Goal: Task Accomplishment & Management: Complete application form

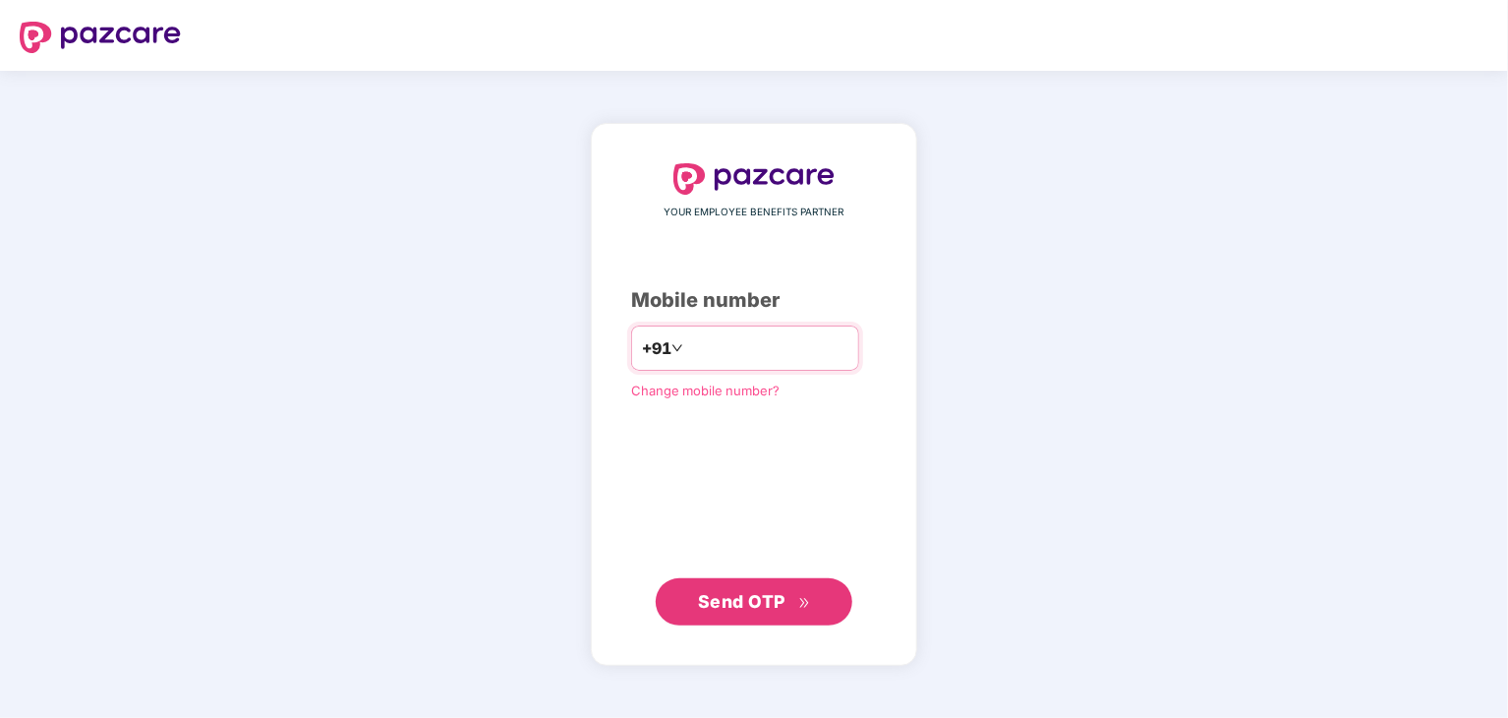
click at [710, 352] on input "number" at bounding box center [767, 347] width 161 height 31
type input "**********"
click at [728, 595] on span "Send OTP" at bounding box center [741, 600] width 87 height 21
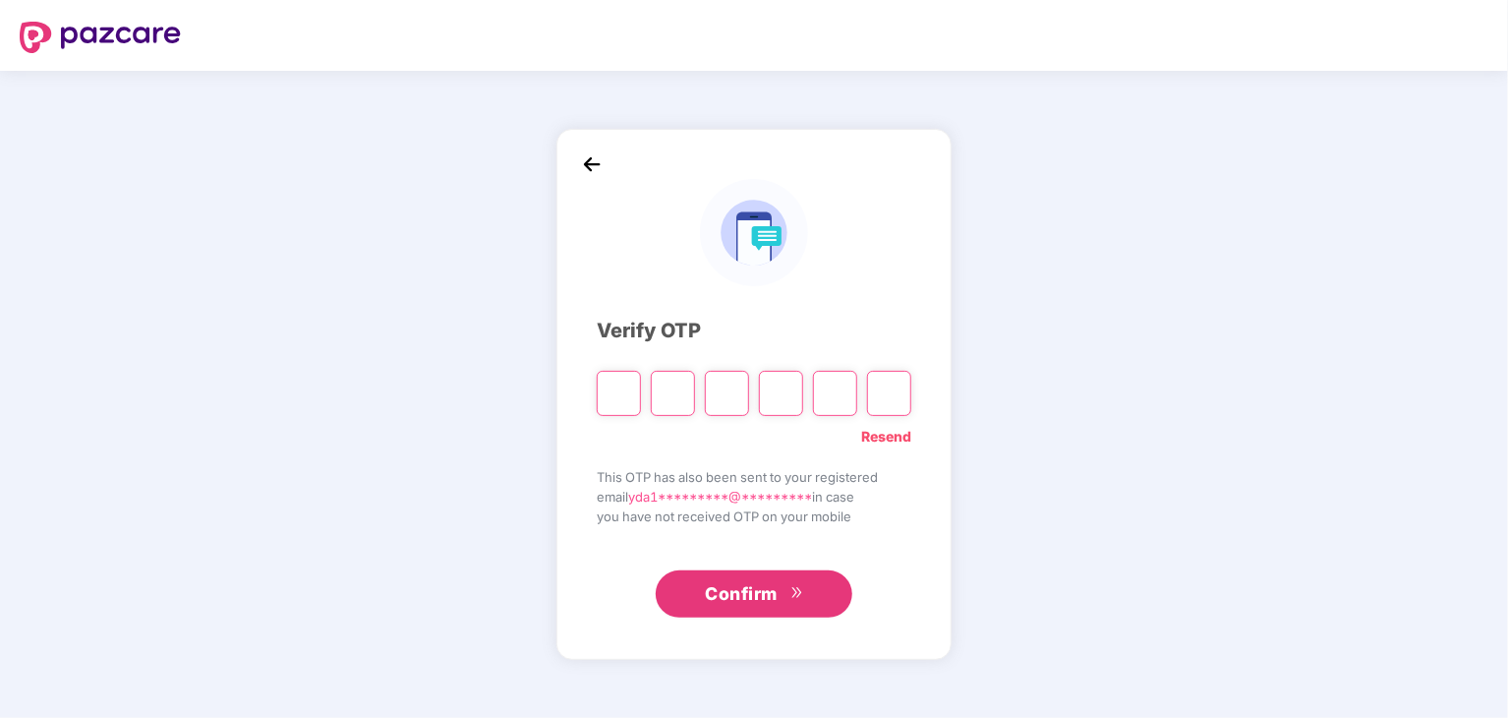
type input "*"
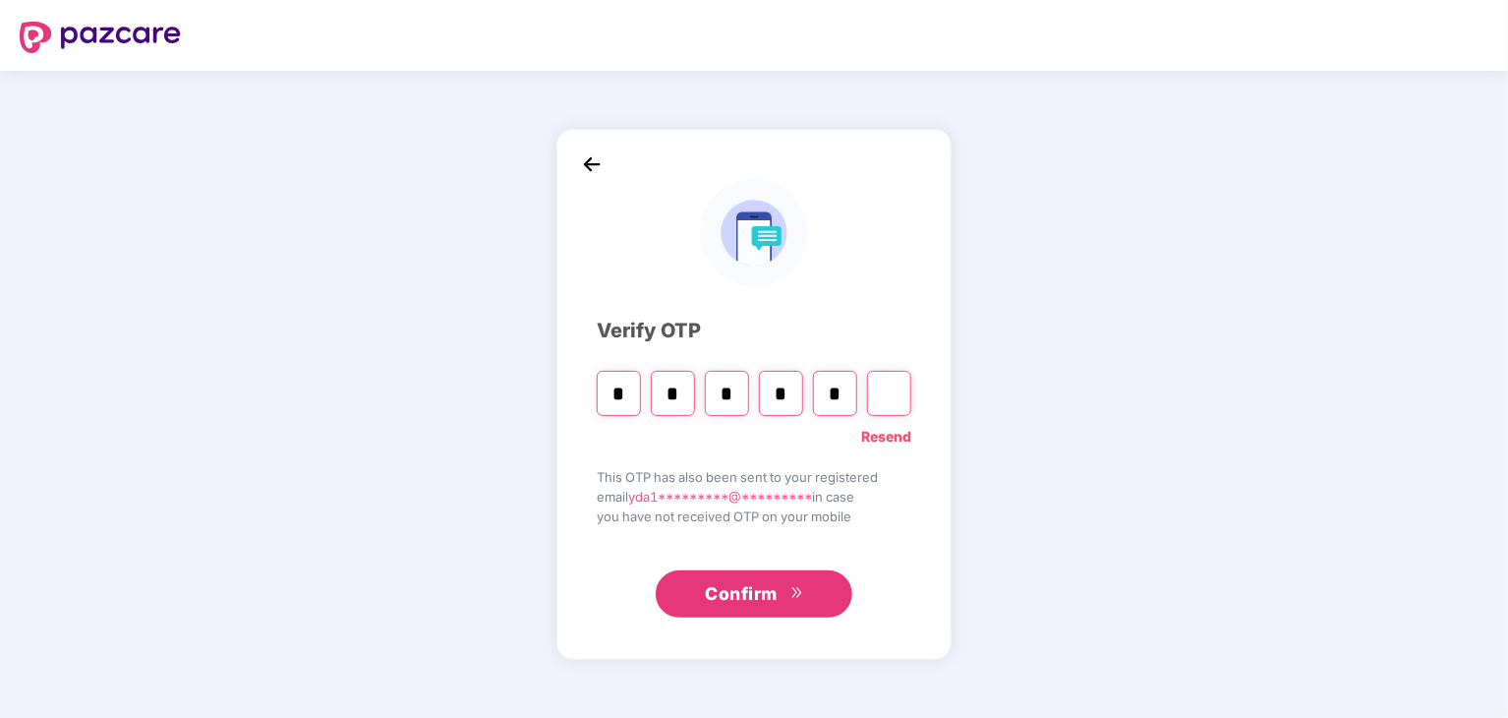
type input "*"
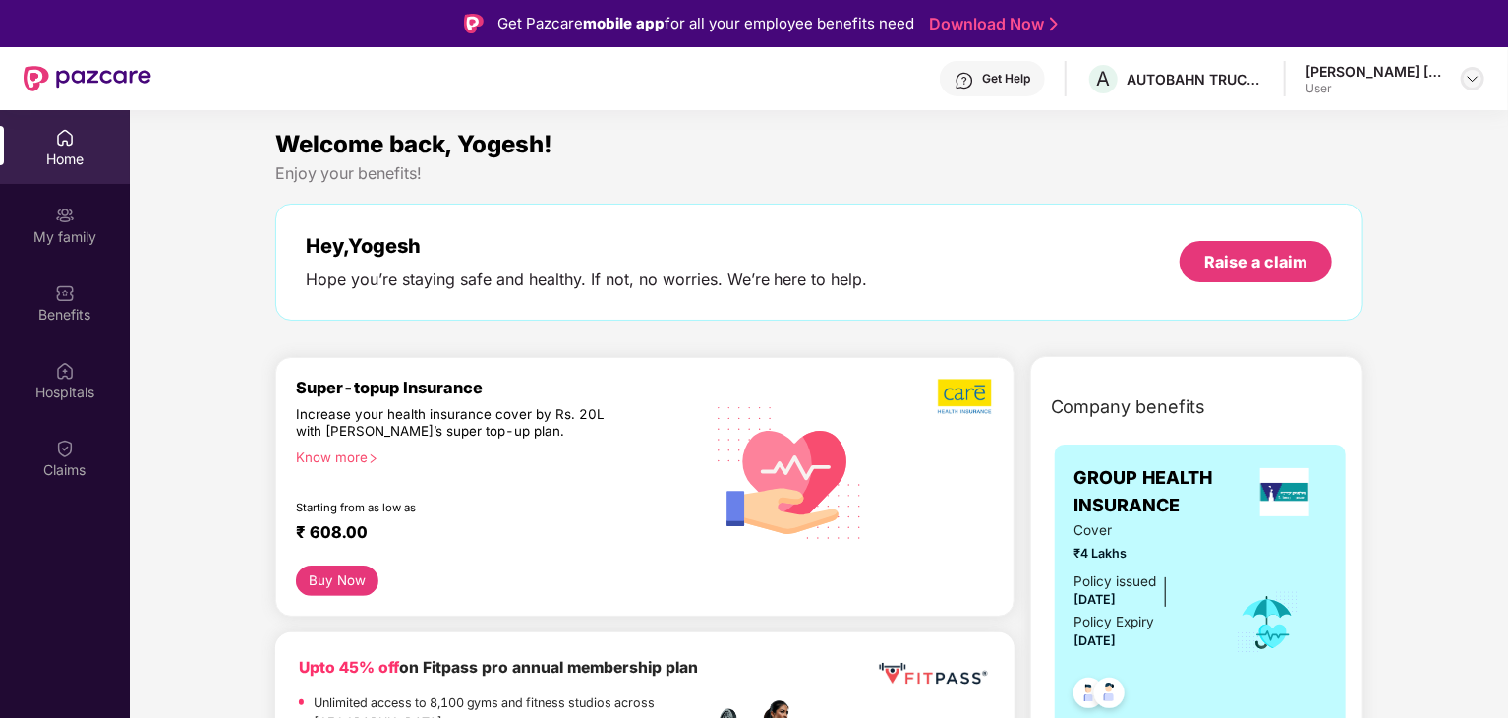
click at [1479, 76] on img at bounding box center [1473, 79] width 16 height 16
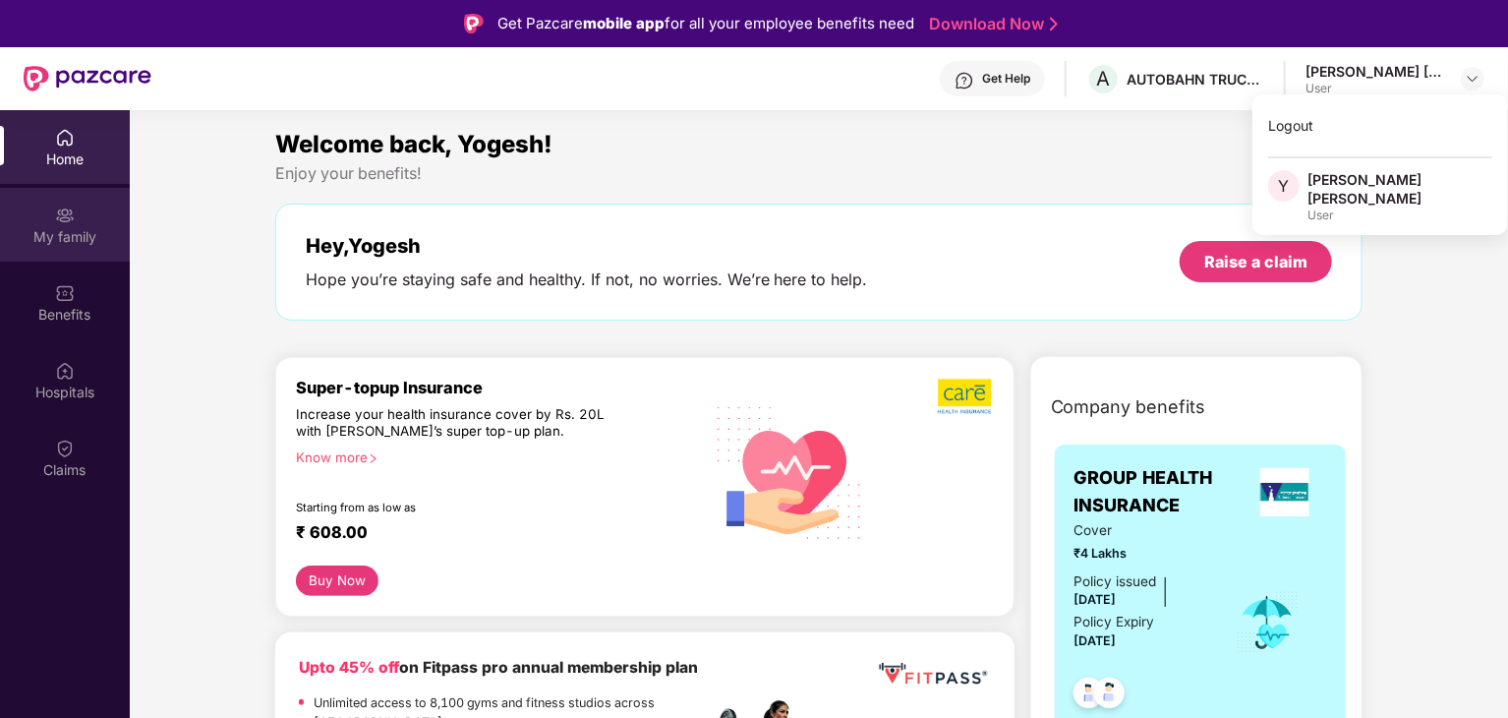
click at [67, 238] on div "My family" at bounding box center [65, 237] width 130 height 20
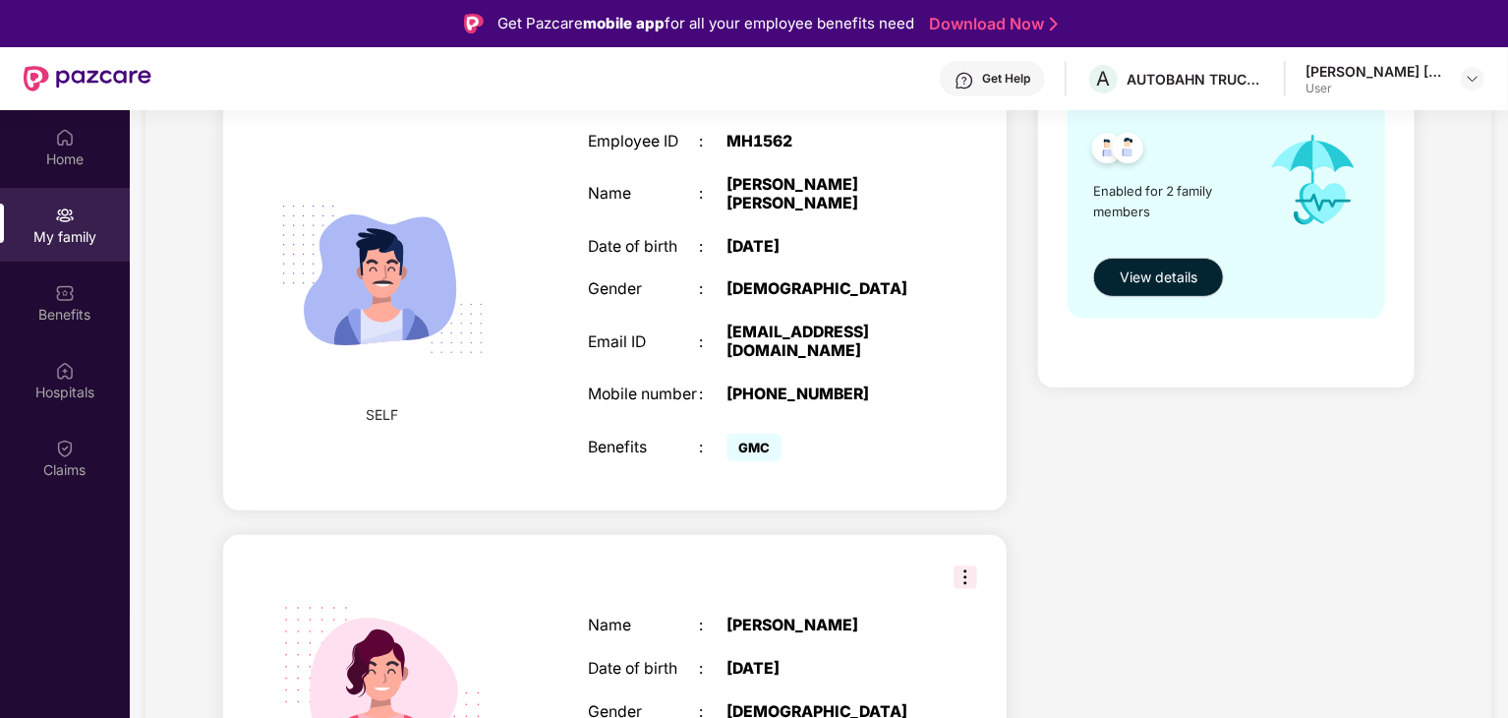
scroll to position [425, 0]
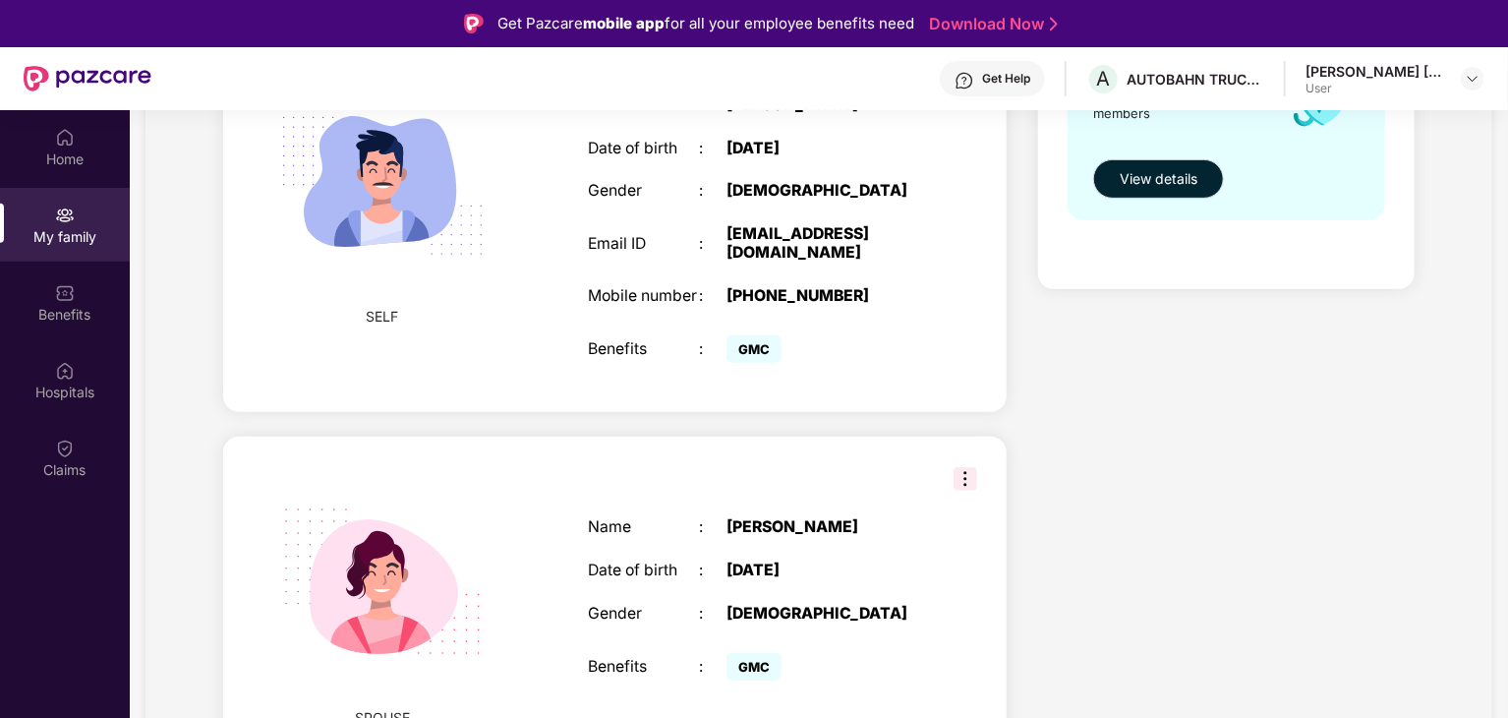
click at [391, 595] on img at bounding box center [383, 581] width 250 height 250
click at [385, 234] on img at bounding box center [383, 181] width 250 height 250
click at [961, 467] on img at bounding box center [966, 479] width 24 height 24
click at [832, 463] on div "SPOUSE Name : [PERSON_NAME] Date of birth : [DEMOGRAPHIC_DATA] Gender : [DEMOGR…" at bounding box center [615, 602] width 784 height 330
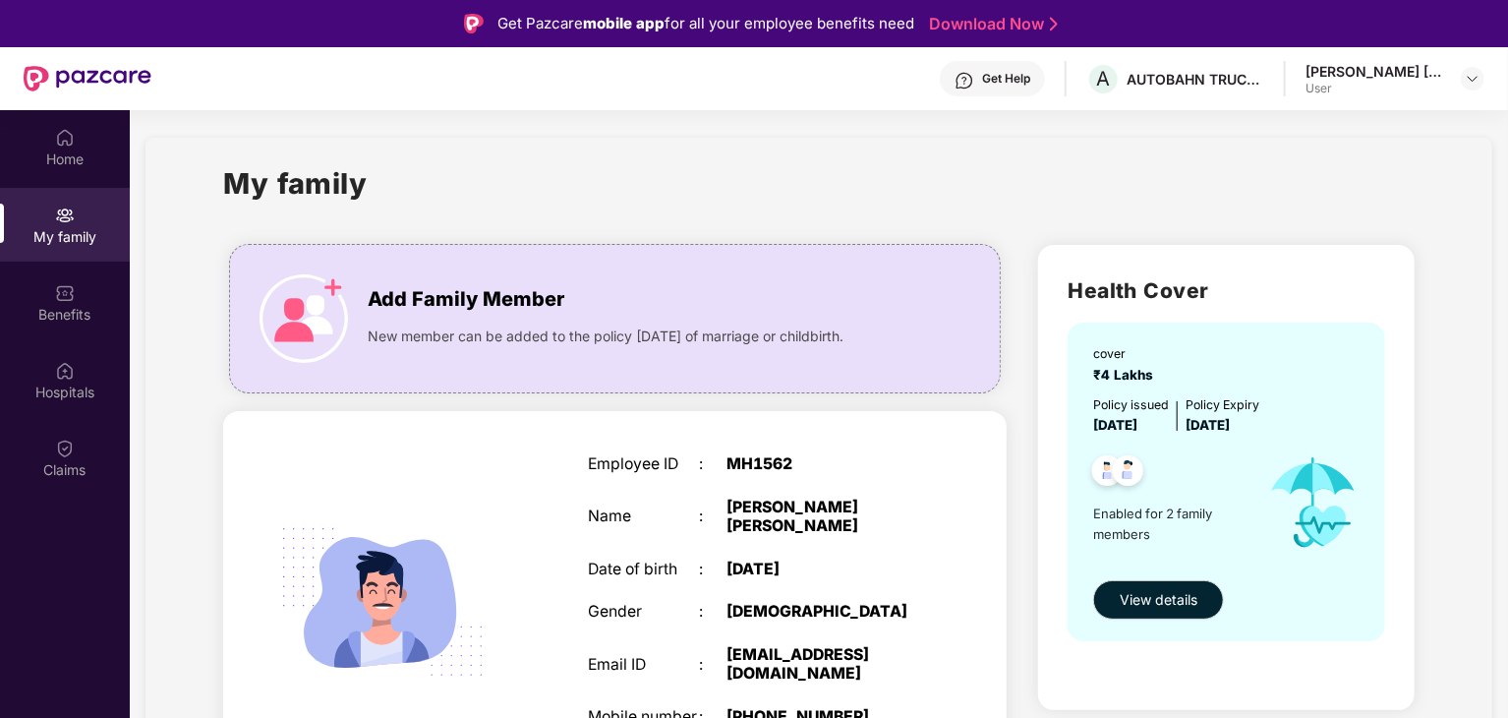
scroll to position [0, 0]
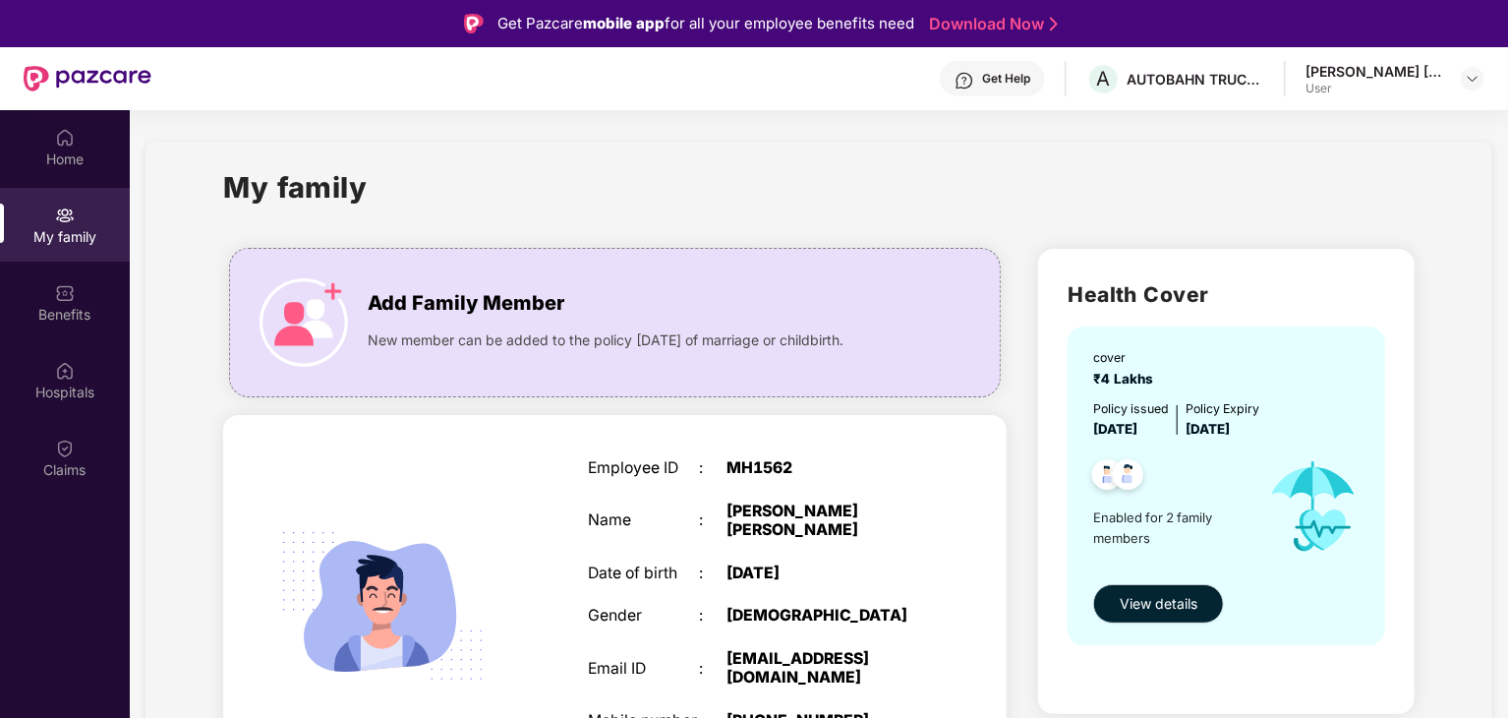
click at [1154, 611] on span "View details" at bounding box center [1159, 604] width 78 height 22
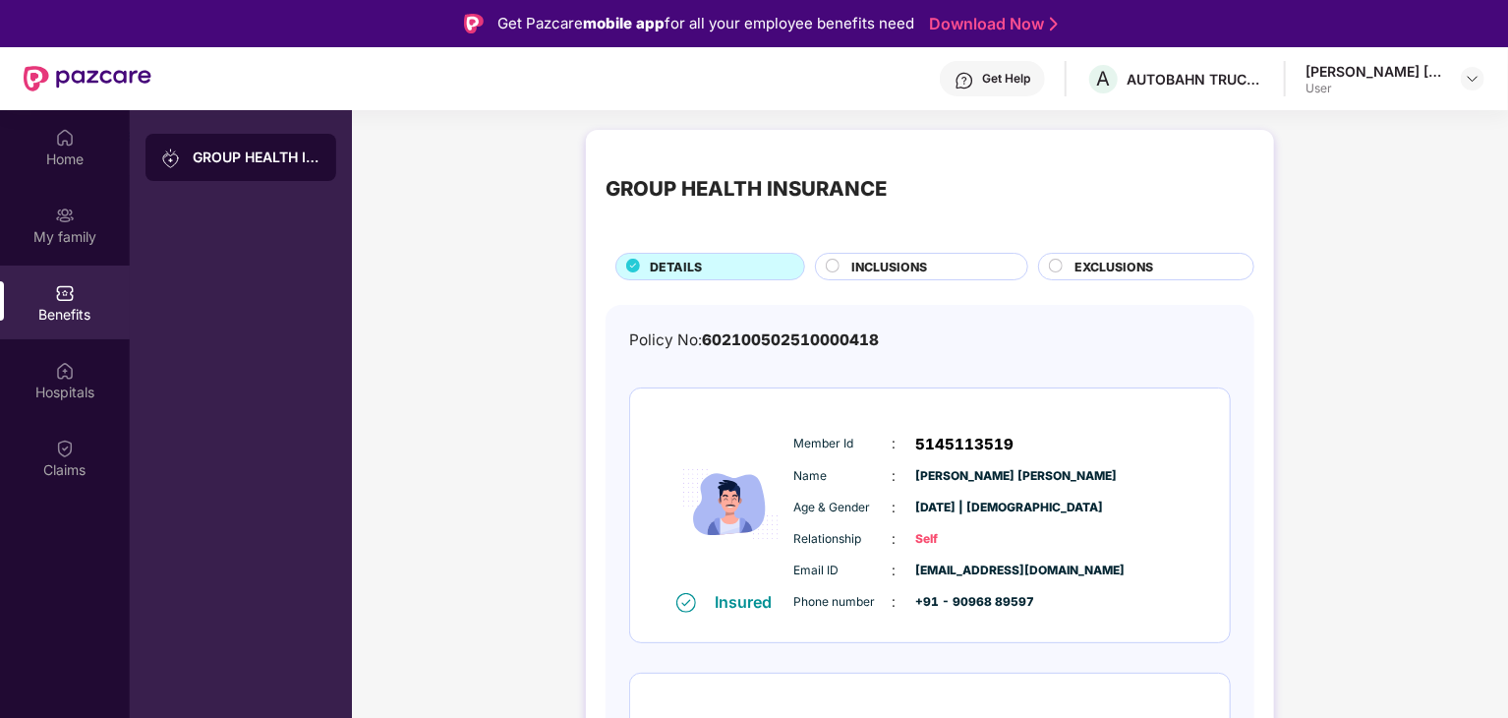
click at [827, 266] on circle at bounding box center [833, 266] width 13 height 13
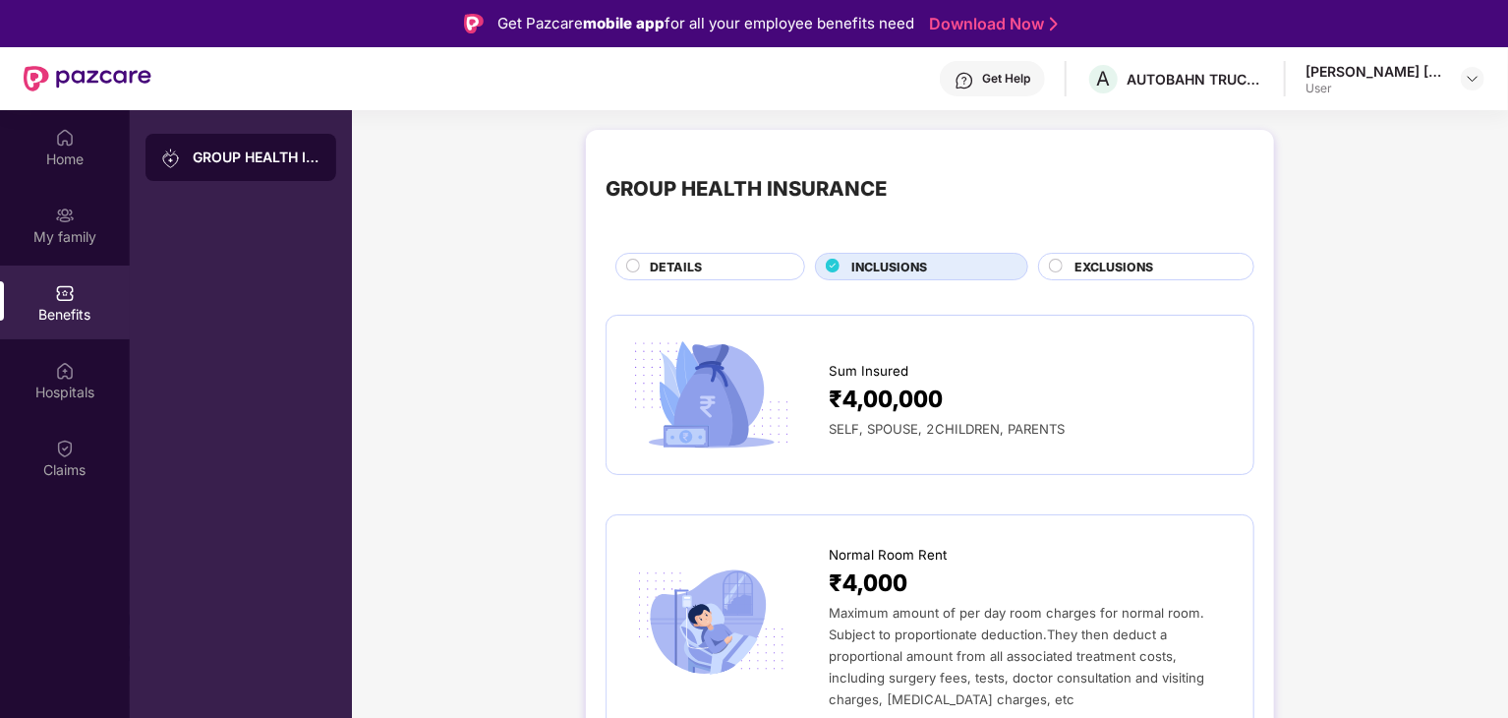
click at [36, 141] on div "Home" at bounding box center [65, 147] width 130 height 74
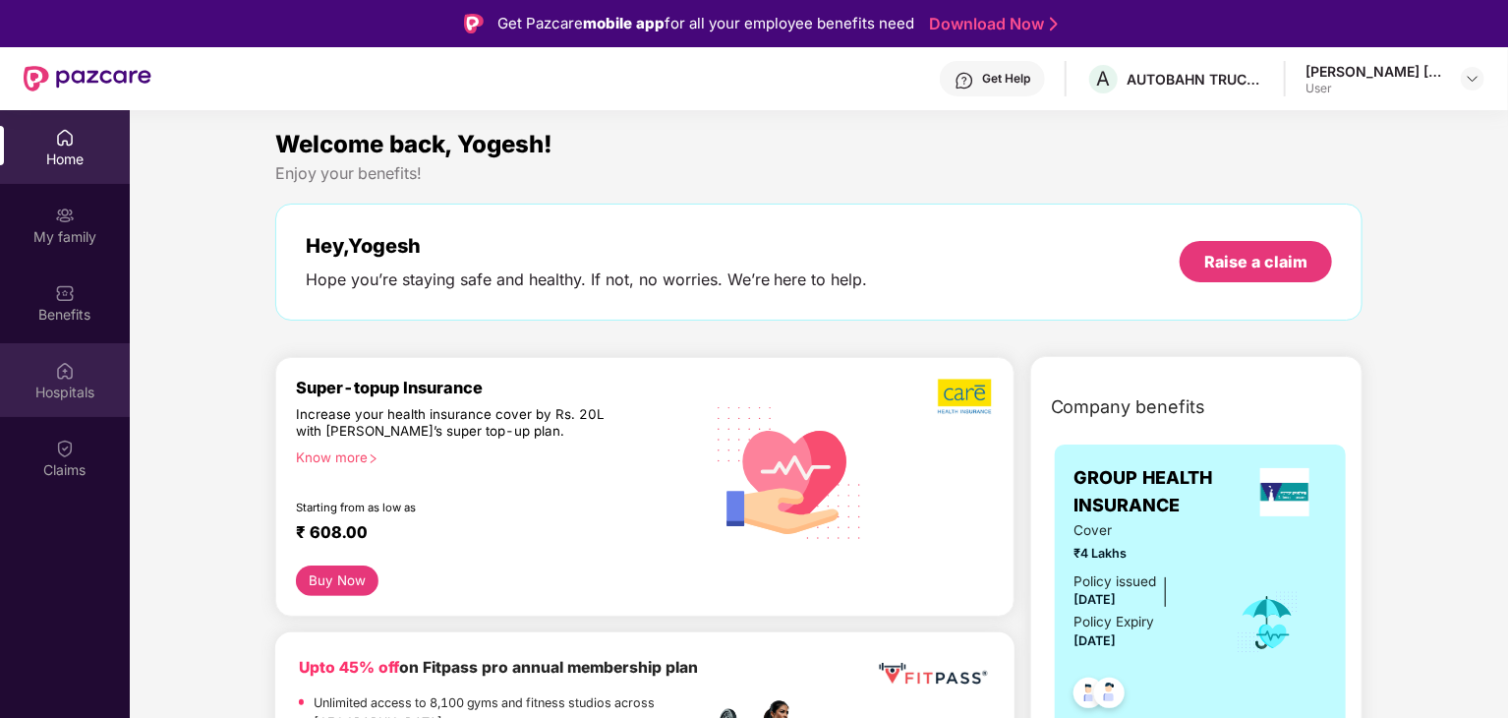
click at [48, 372] on div "Hospitals" at bounding box center [65, 380] width 130 height 74
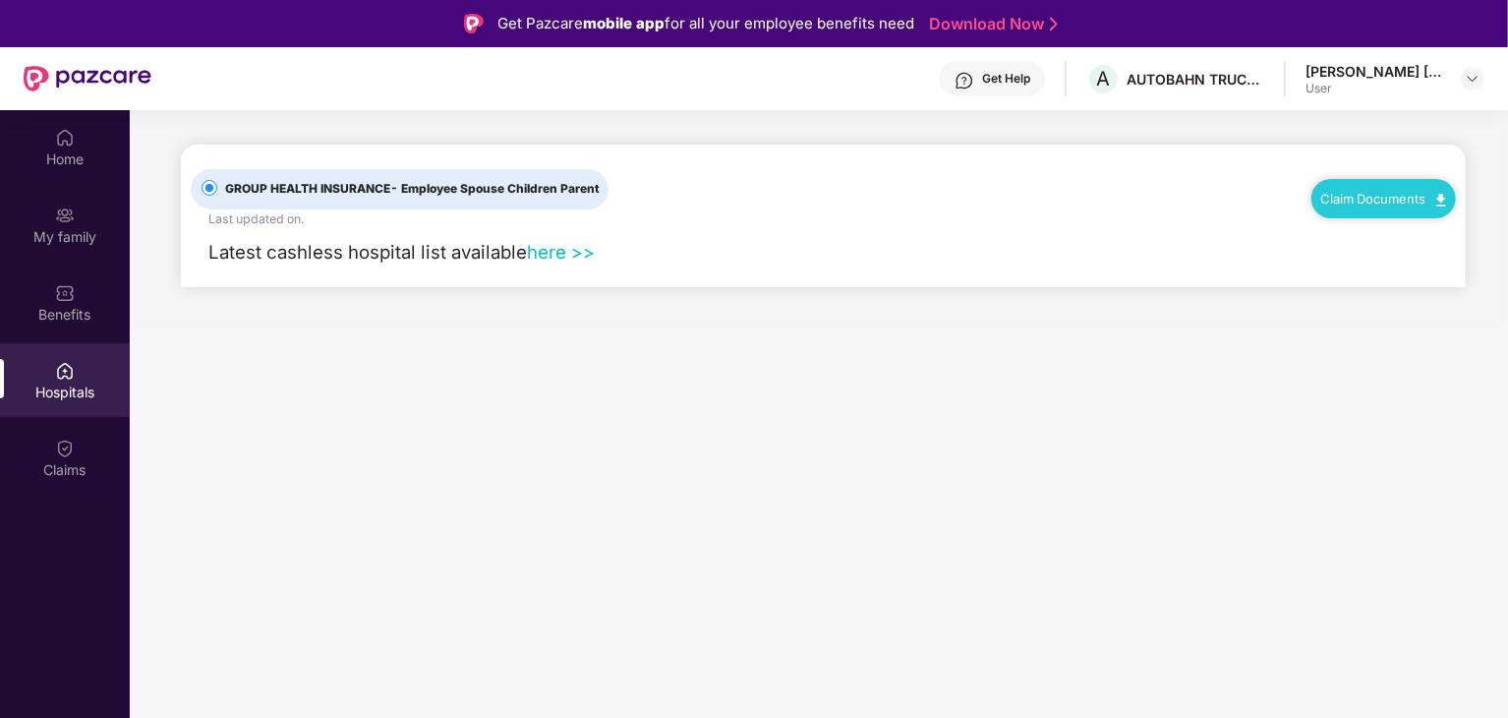
click at [1407, 197] on link "Claim Documents" at bounding box center [1383, 199] width 125 height 16
click at [1435, 235] on link "Claim Form" at bounding box center [1392, 233] width 128 height 42
click at [1437, 191] on link "Claim Documents" at bounding box center [1383, 199] width 125 height 16
click at [1371, 273] on link "Claim Process" at bounding box center [1392, 273] width 128 height 42
click at [562, 253] on link "here >>" at bounding box center [561, 252] width 68 height 22
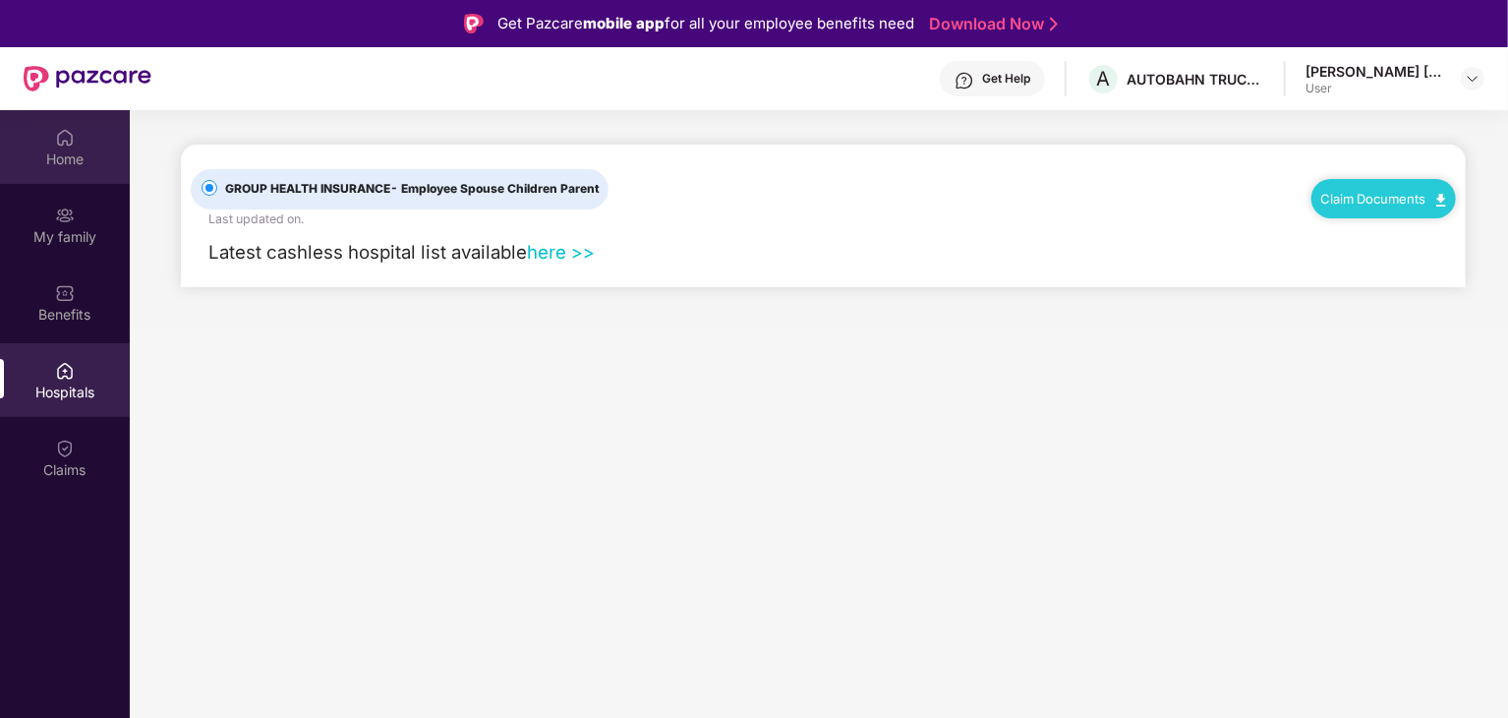
click at [70, 174] on div "Home" at bounding box center [65, 147] width 130 height 74
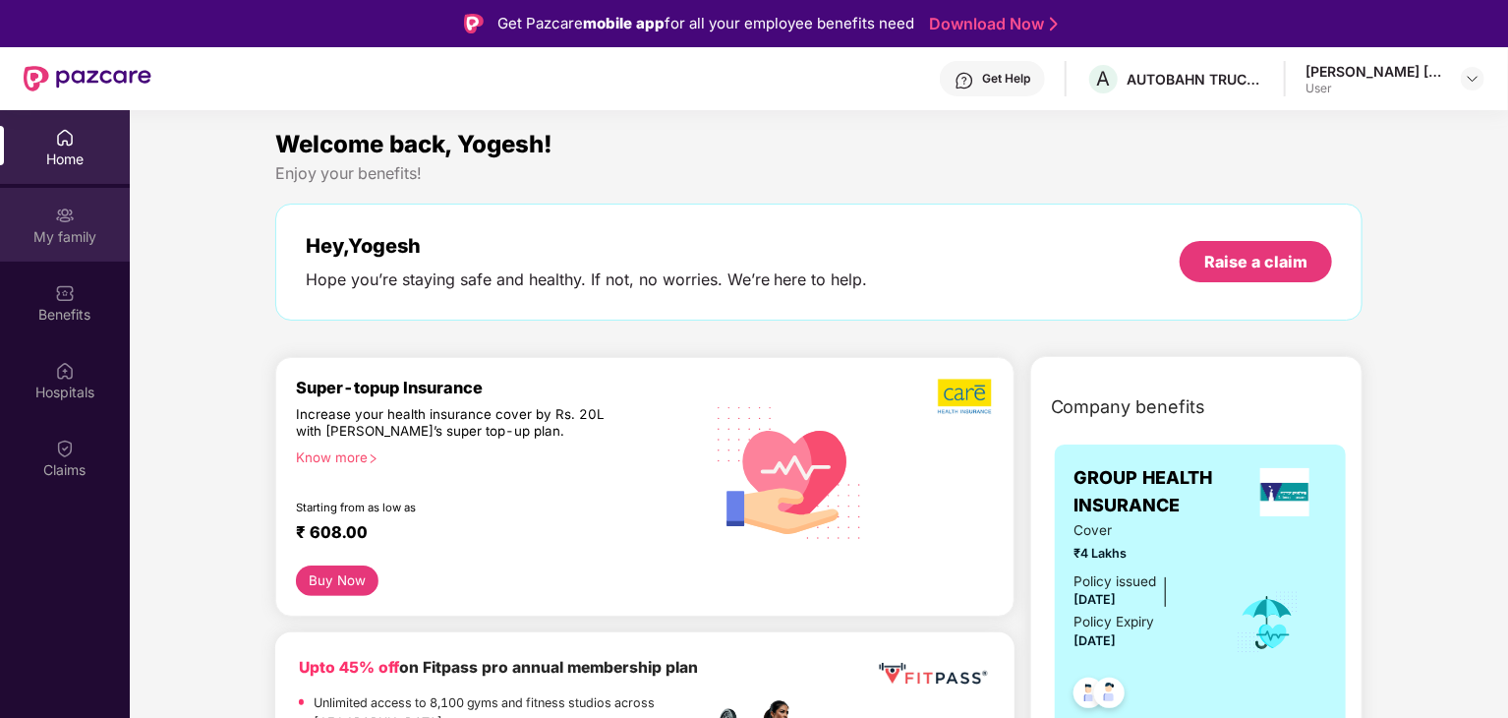
click at [77, 217] on div "My family" at bounding box center [65, 225] width 130 height 74
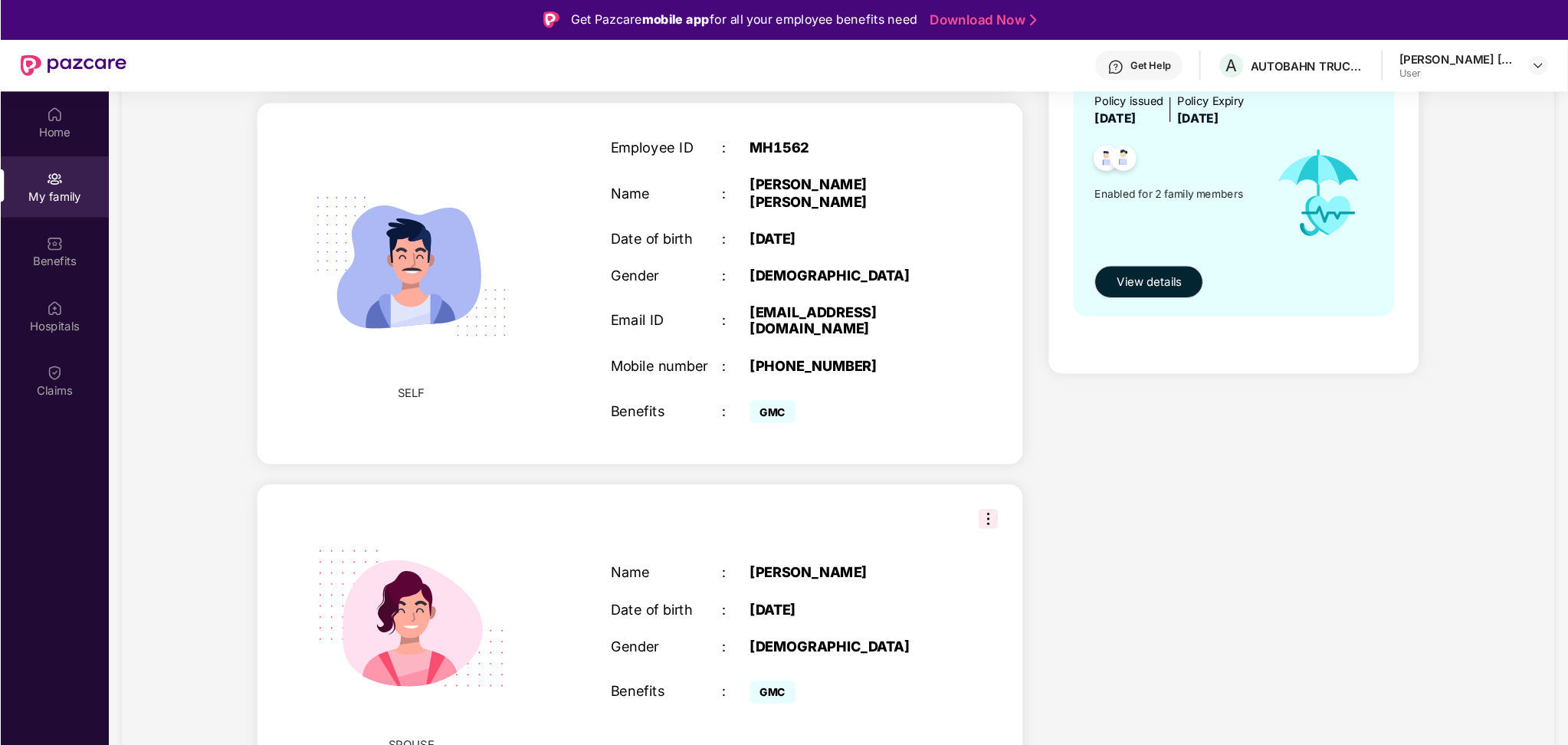
scroll to position [176, 0]
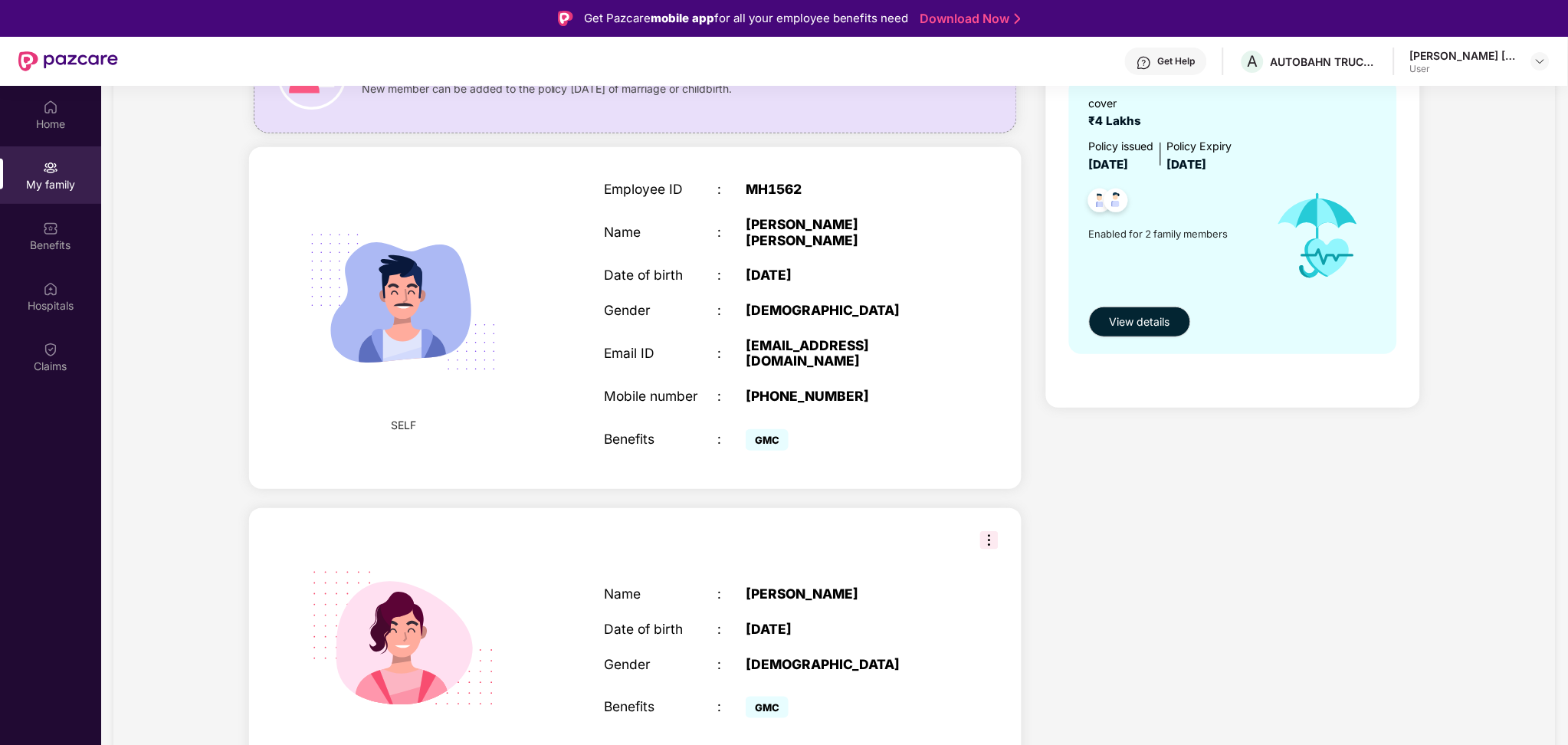
click at [1175, 559] on div "Health Cover cover ₹4 Lakhs Policy issued [DATE] Policy Expiry [DATE] Enabled f…" at bounding box center [1233, 412] width 398 height 814
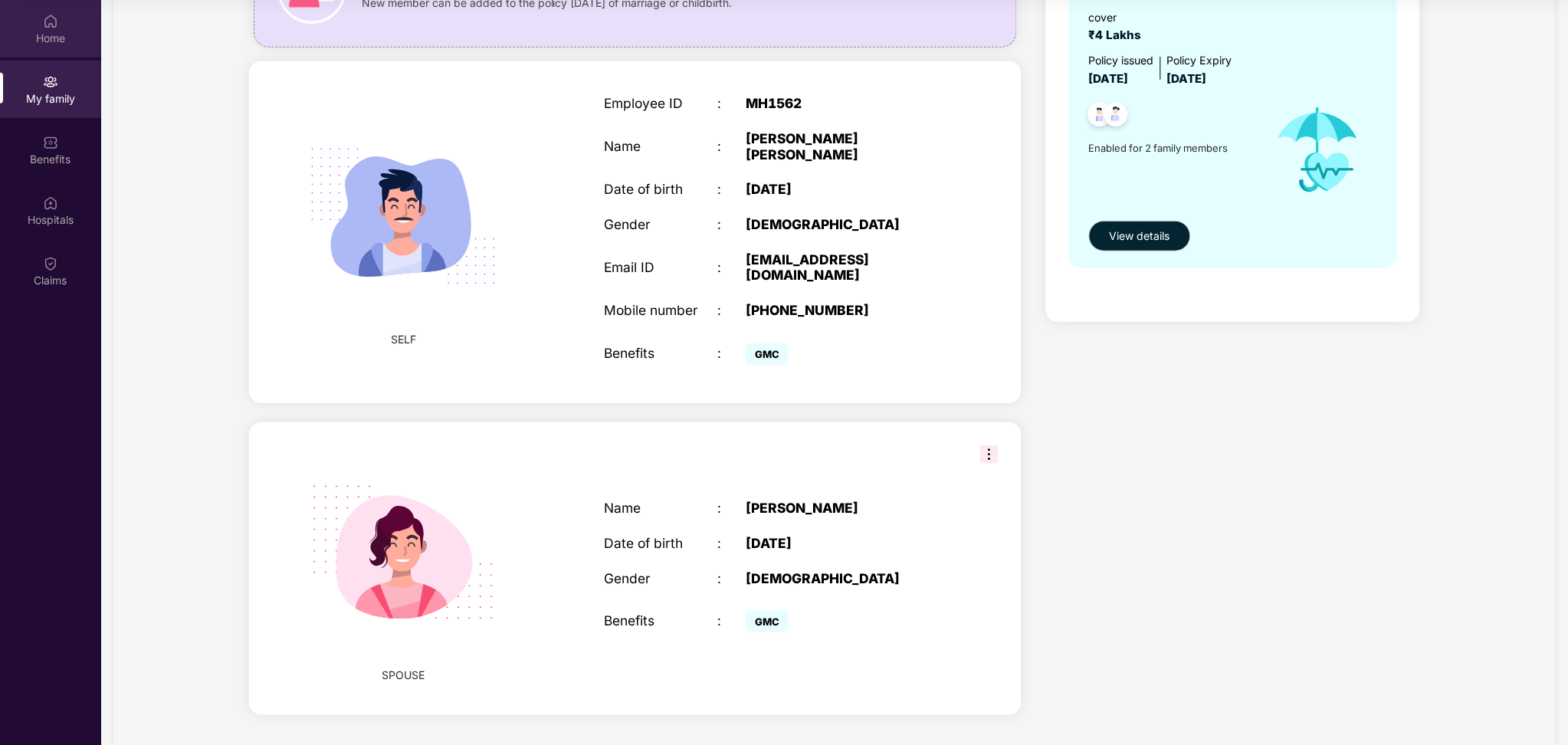
click at [58, 44] on div "Home" at bounding box center [51, 38] width 101 height 16
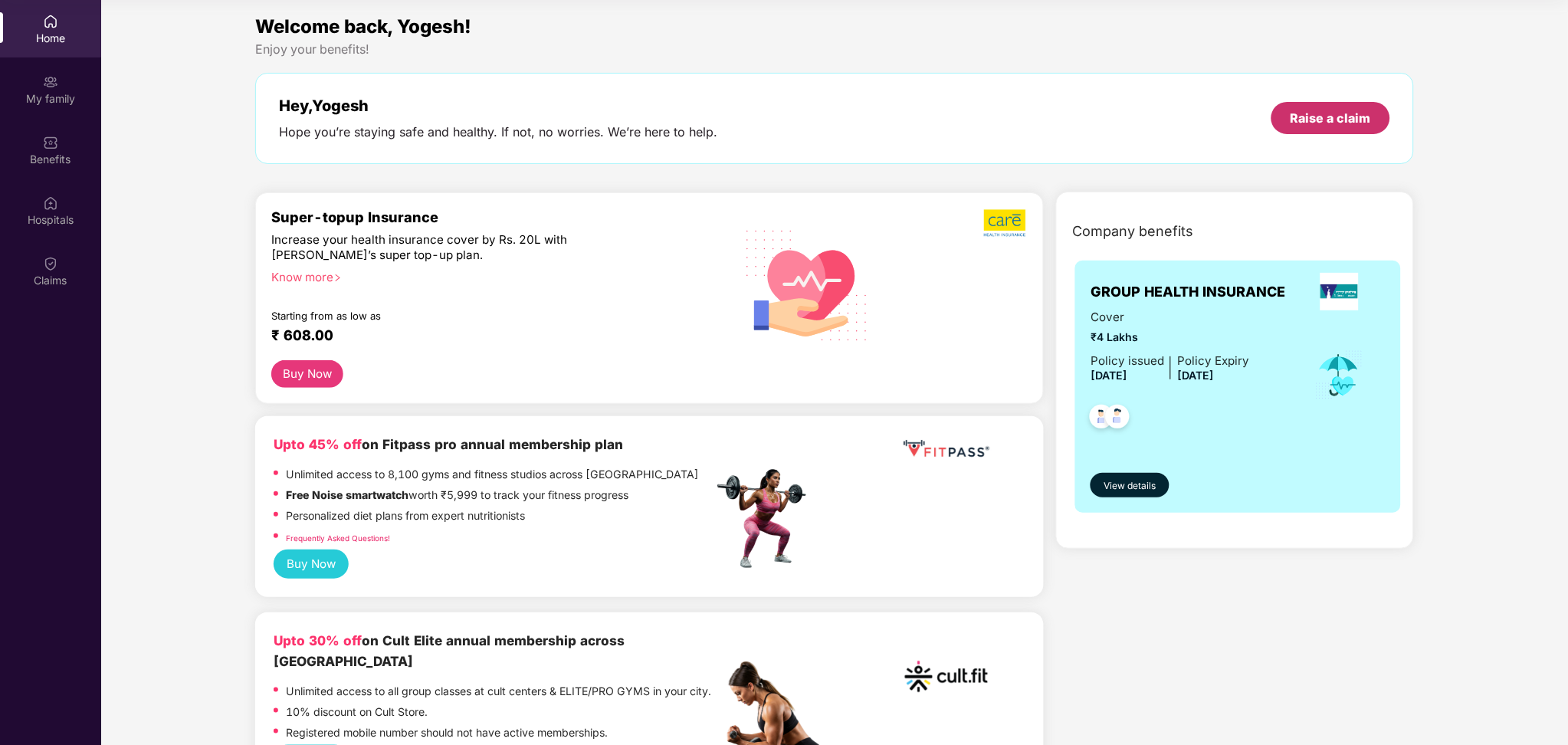
click at [1175, 120] on div "Raise a claim" at bounding box center [1331, 118] width 80 height 17
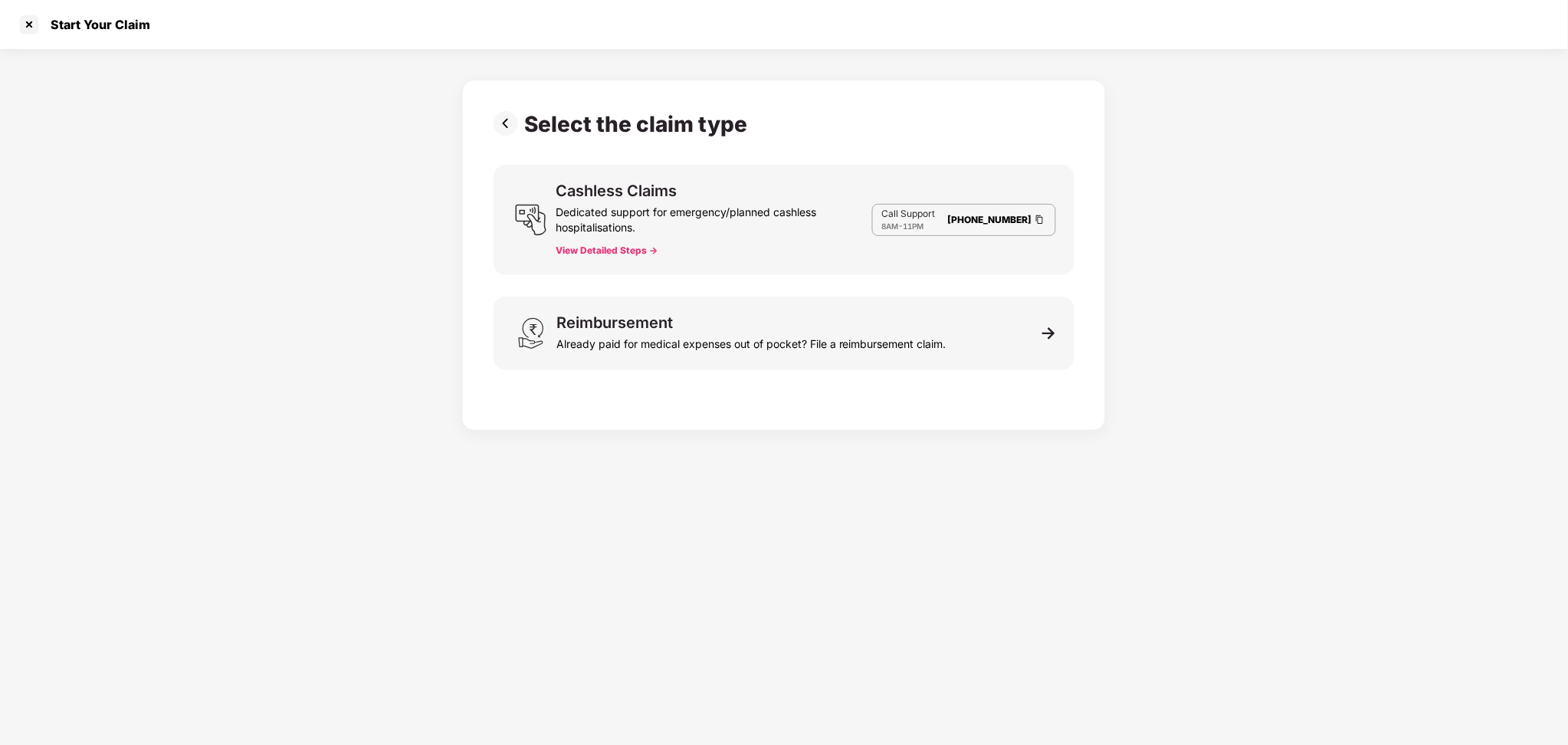
scroll to position [37, 0]
click at [597, 249] on button "View Detailed Steps ->" at bounding box center [607, 251] width 102 height 12
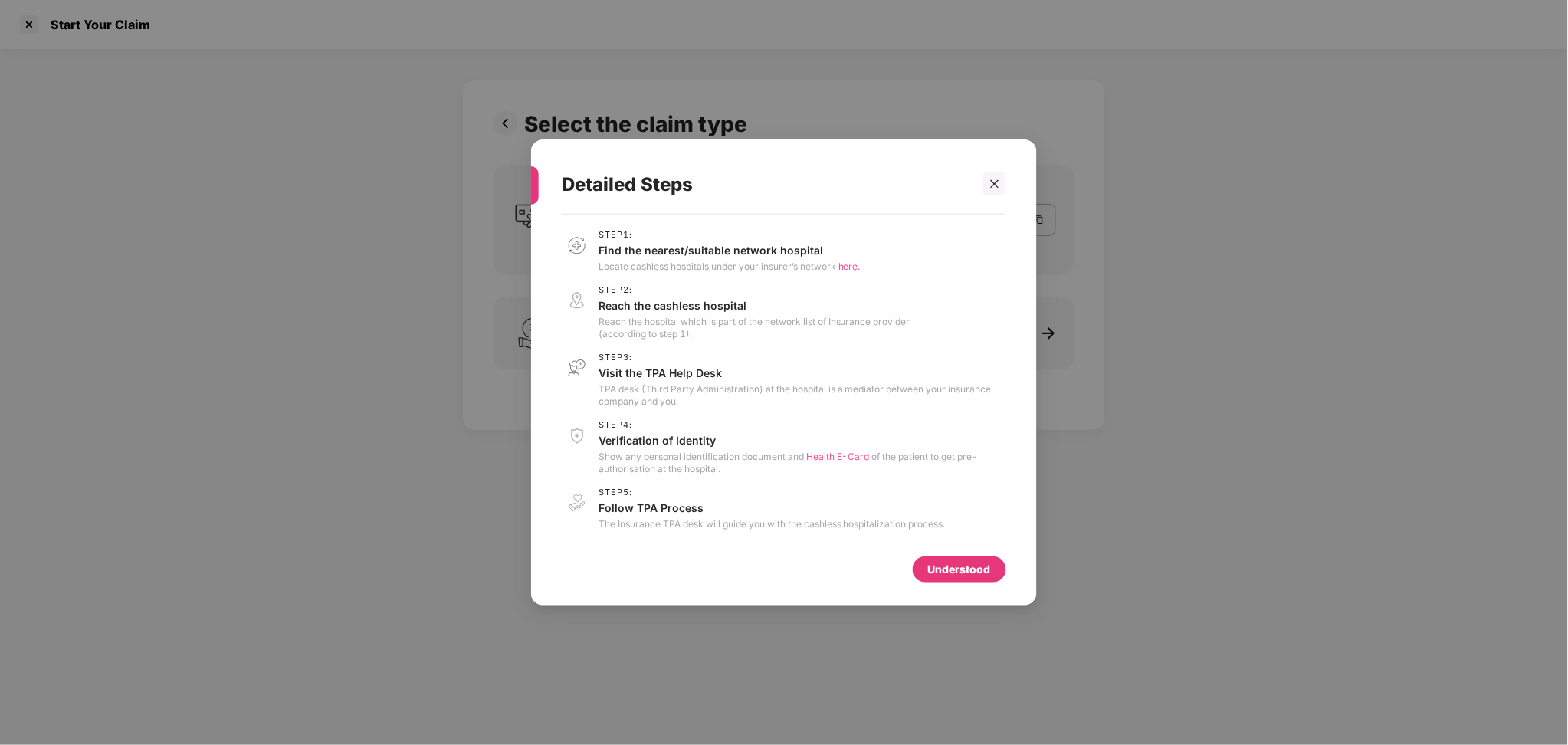
click at [977, 559] on div "Understood" at bounding box center [960, 570] width 63 height 17
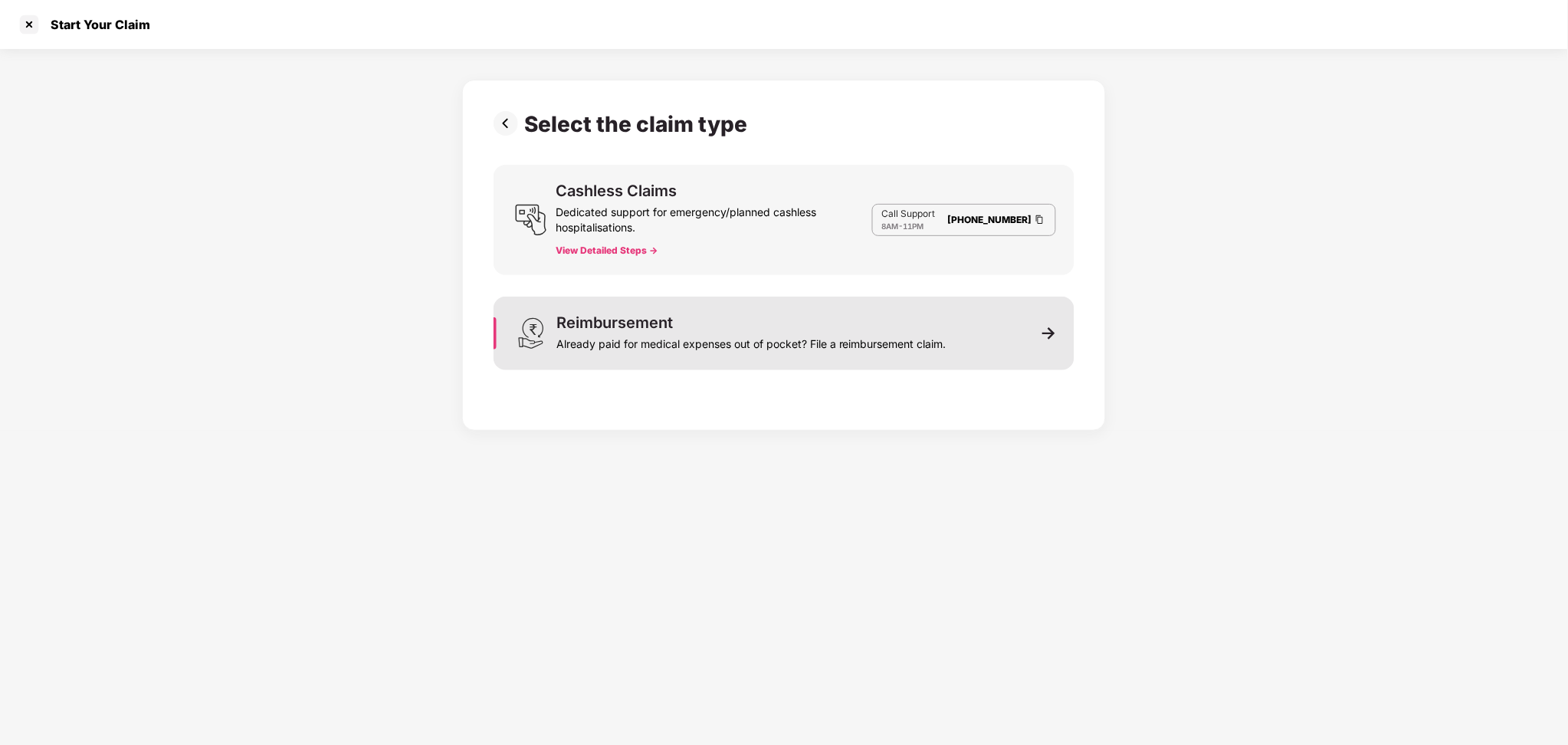
click at [1049, 335] on img at bounding box center [1049, 334] width 14 height 14
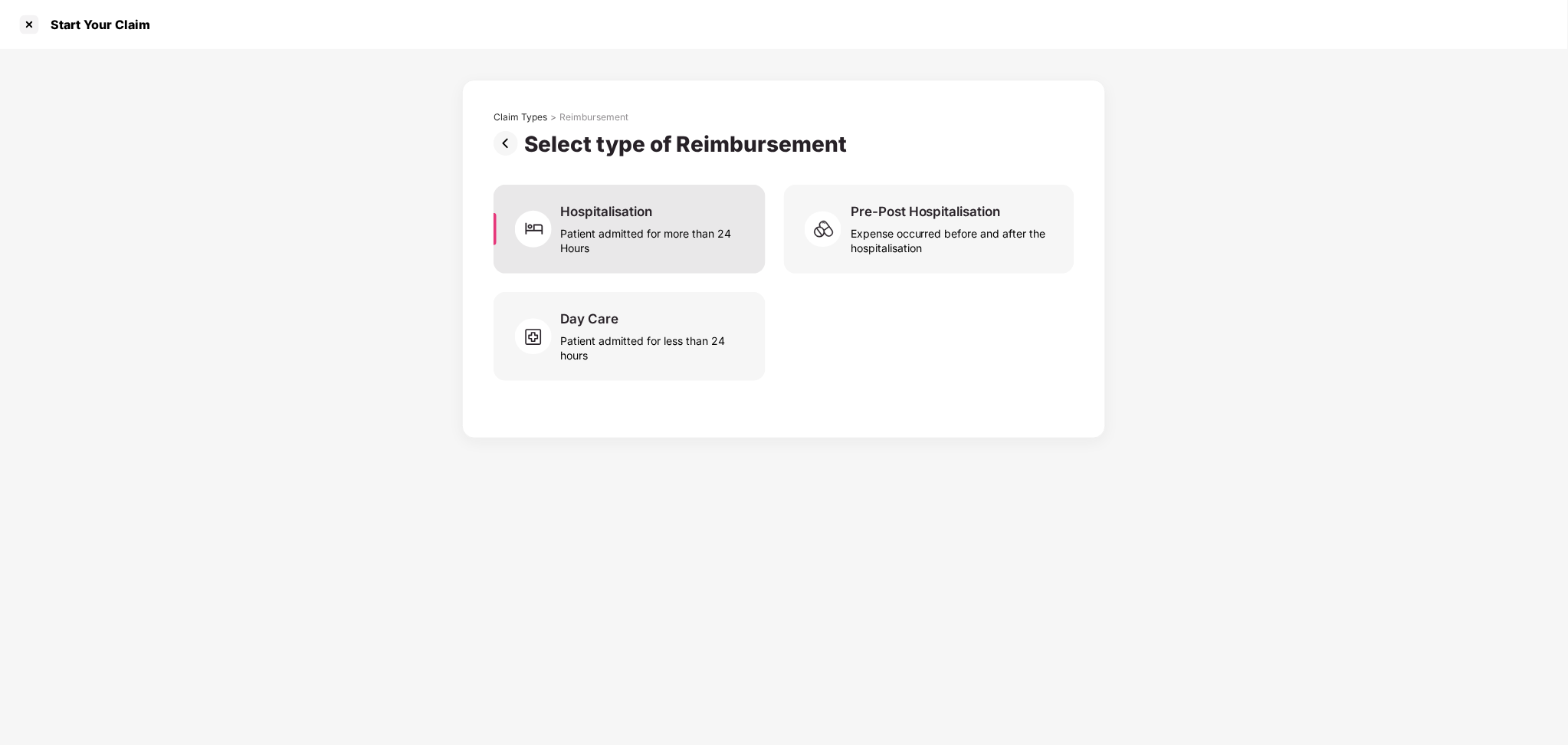
click at [639, 243] on div "Patient admitted for more than 24 Hours" at bounding box center [654, 237] width 186 height 35
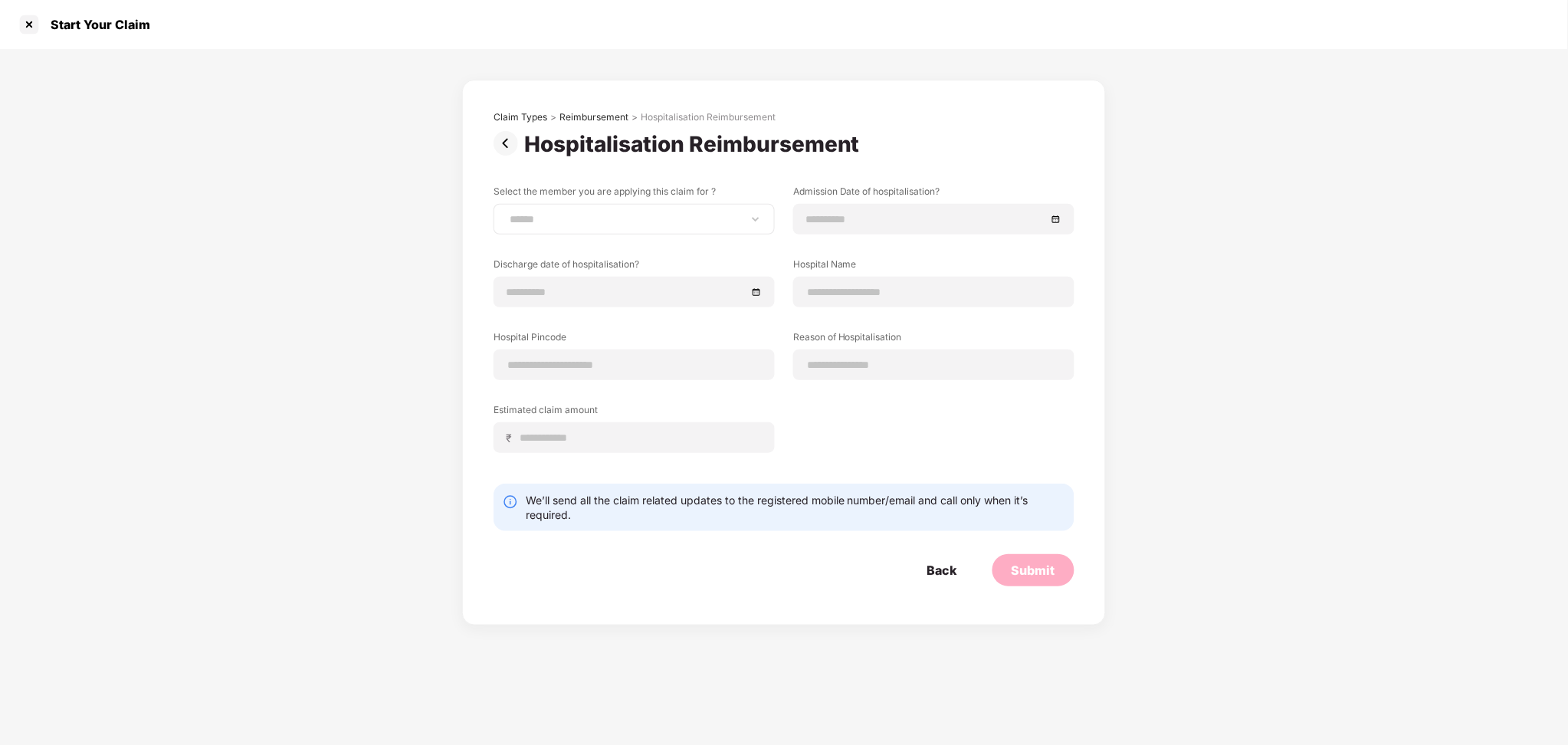
click at [678, 209] on div "**********" at bounding box center [634, 219] width 281 height 30
click at [688, 223] on select "**********" at bounding box center [634, 219] width 255 height 12
select select "**********"
click at [507, 213] on select "**********" at bounding box center [634, 219] width 255 height 12
click at [916, 221] on input at bounding box center [926, 219] width 240 height 17
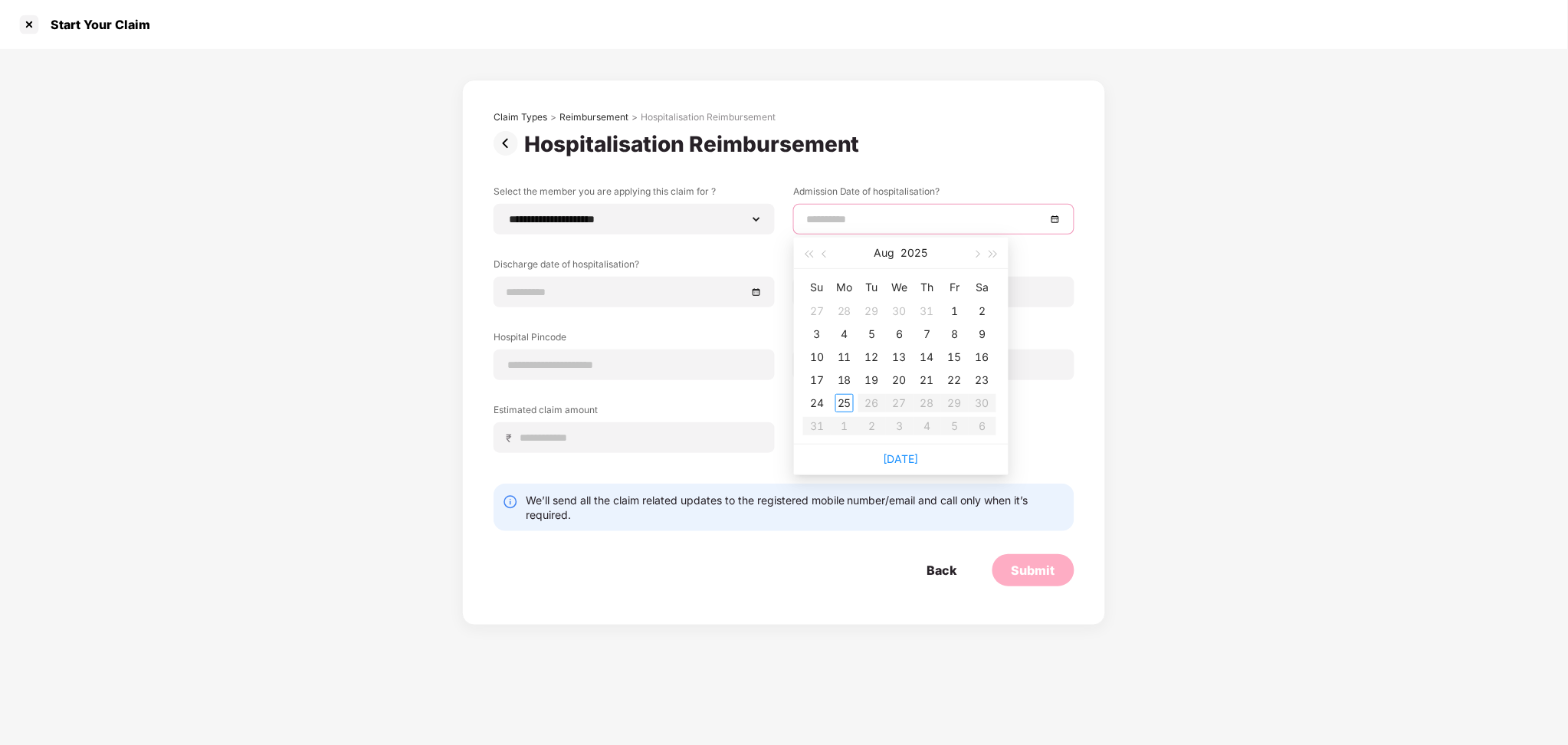
click at [632, 274] on label "Discharge date of hospitalisation?" at bounding box center [634, 267] width 281 height 19
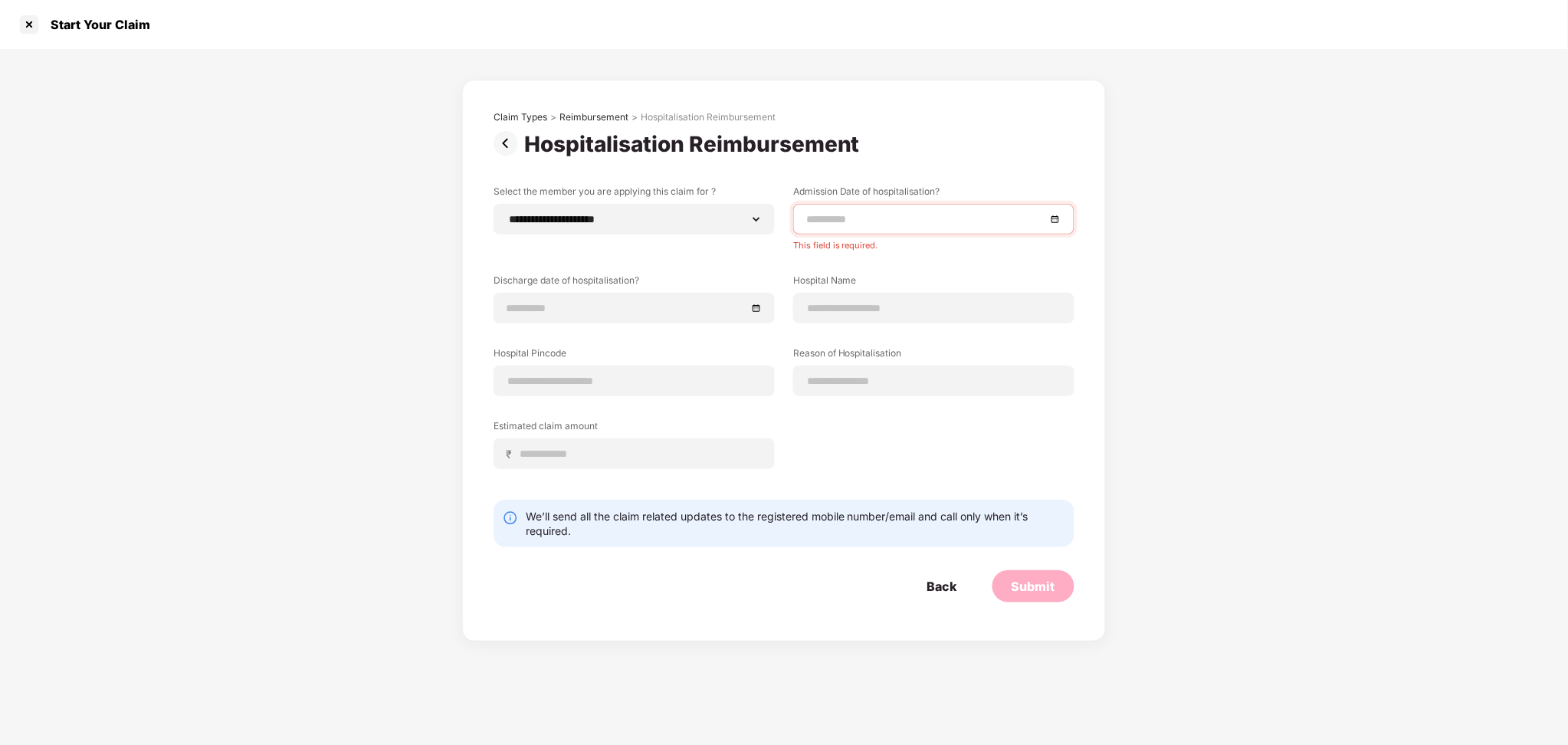
click at [936, 420] on div "**********" at bounding box center [784, 338] width 581 height 307
click at [933, 559] on div "Back" at bounding box center [943, 586] width 30 height 17
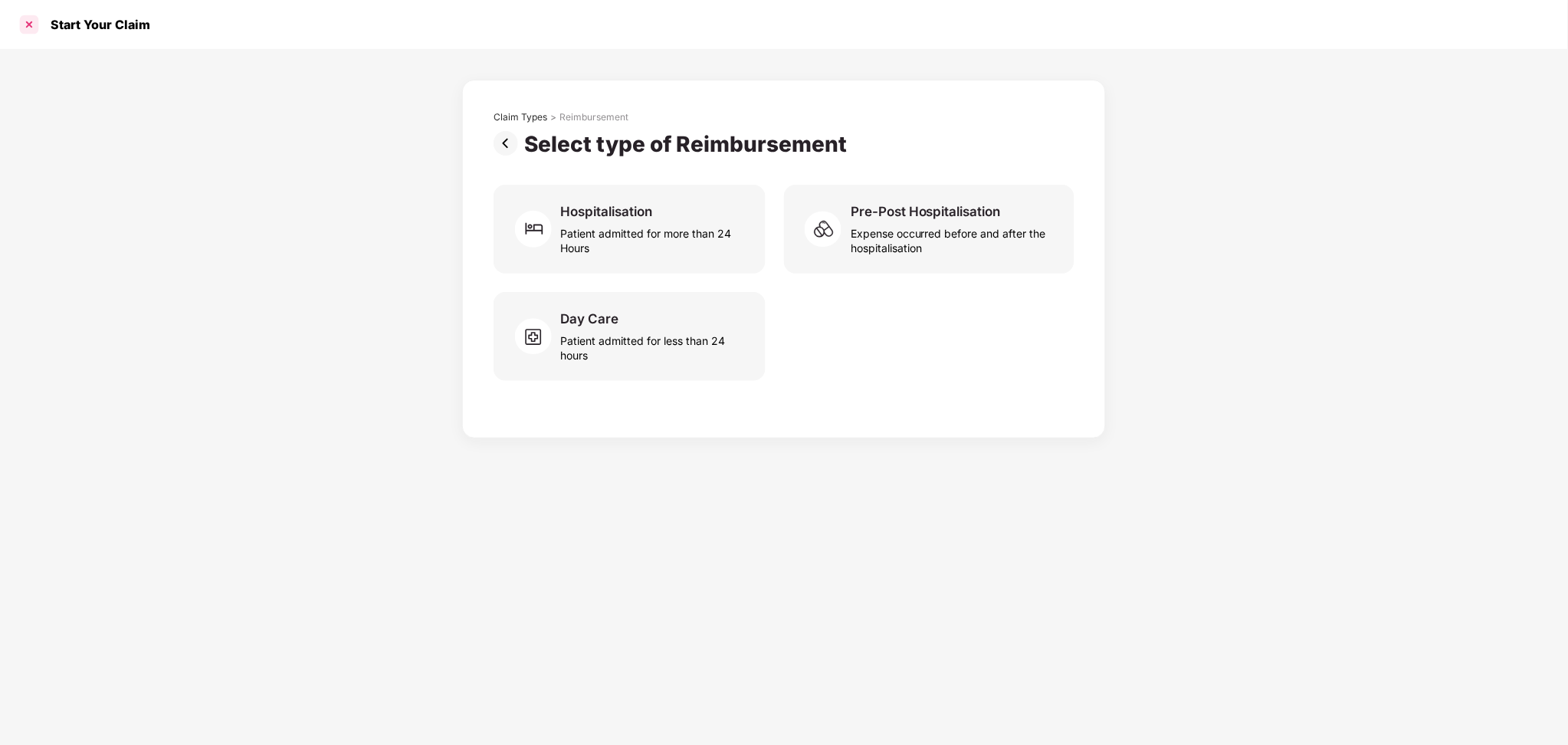
click at [30, 23] on div at bounding box center [29, 24] width 24 height 24
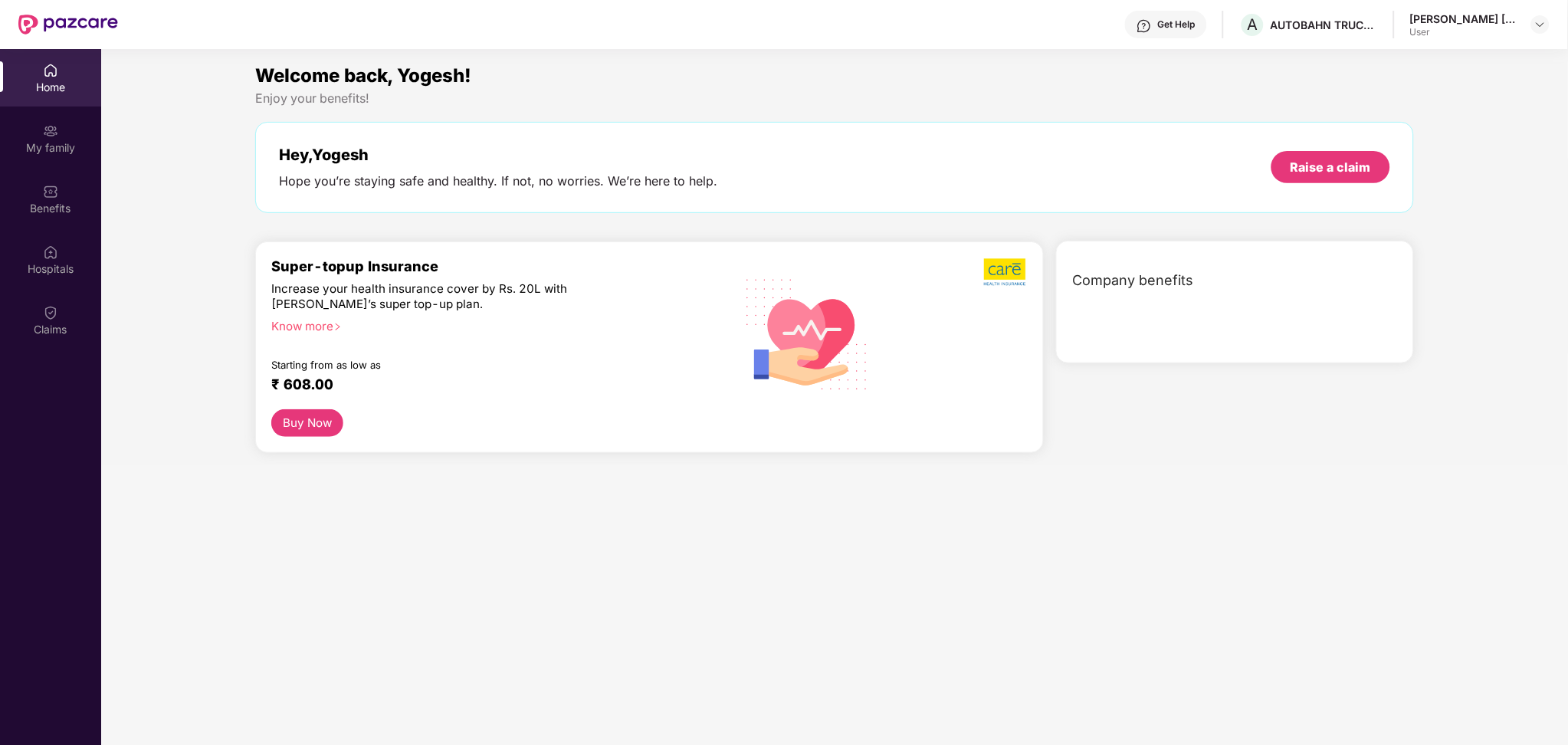
scroll to position [86, 0]
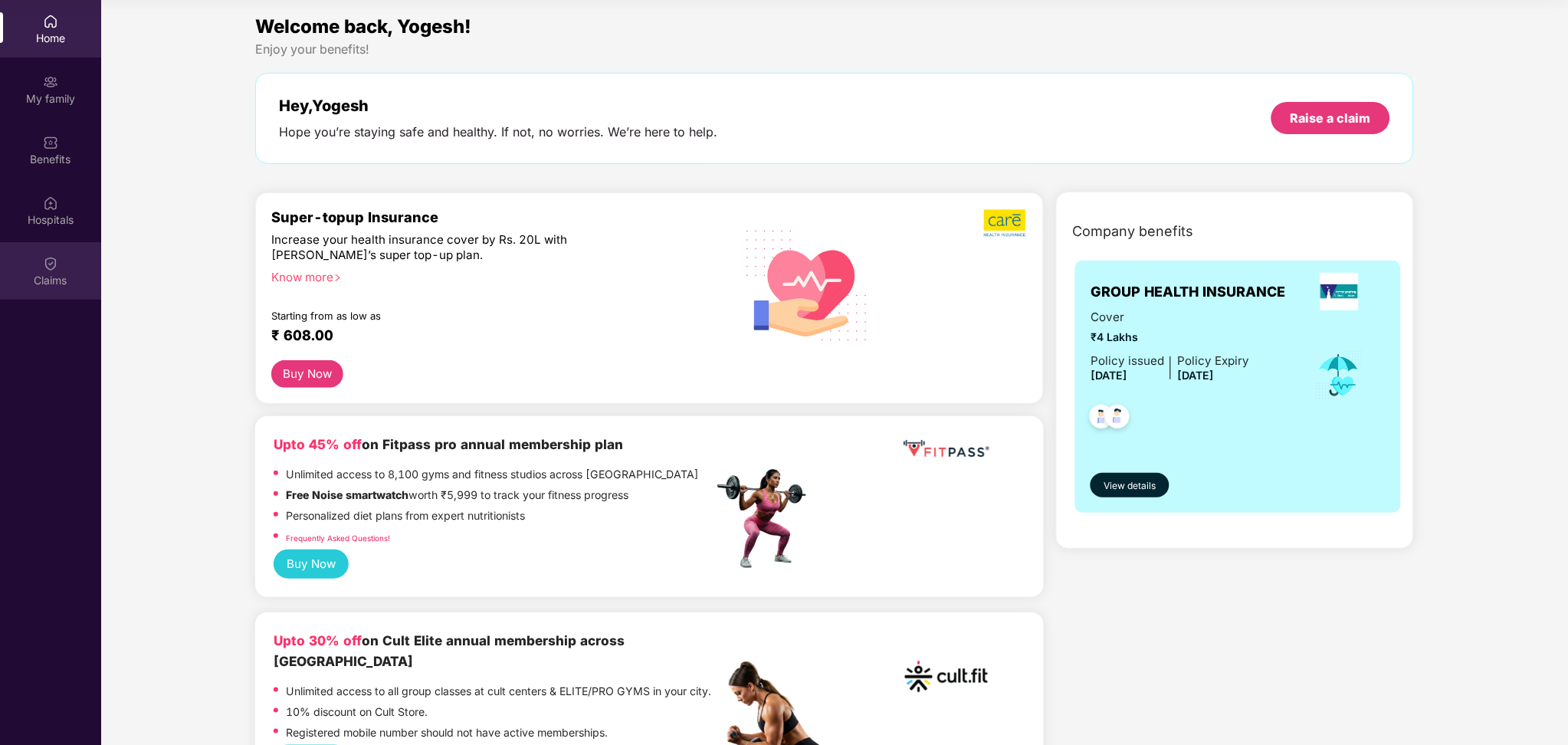
click at [48, 283] on div "Claims" at bounding box center [51, 281] width 101 height 16
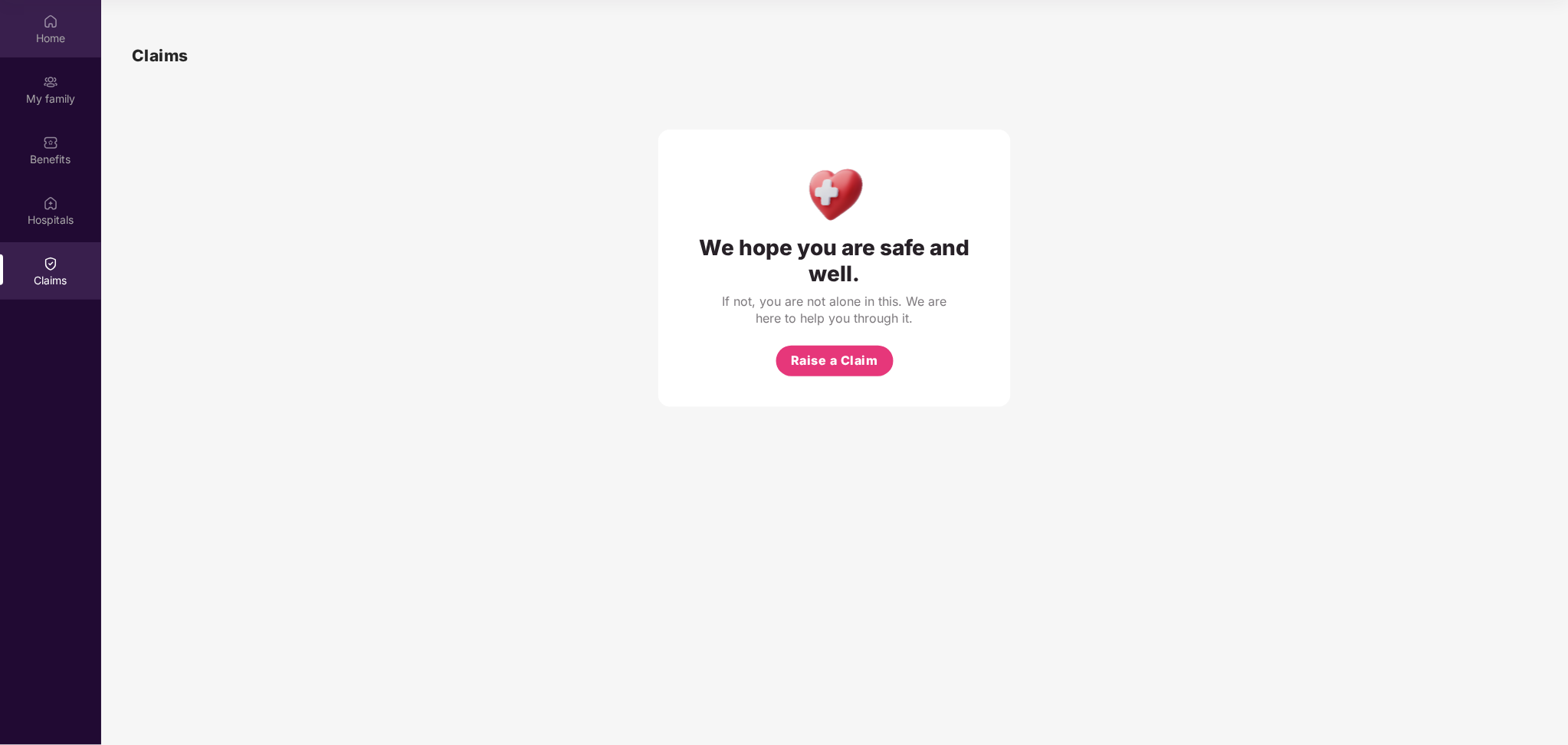
click at [34, 30] on div "Home" at bounding box center [51, 38] width 101 height 16
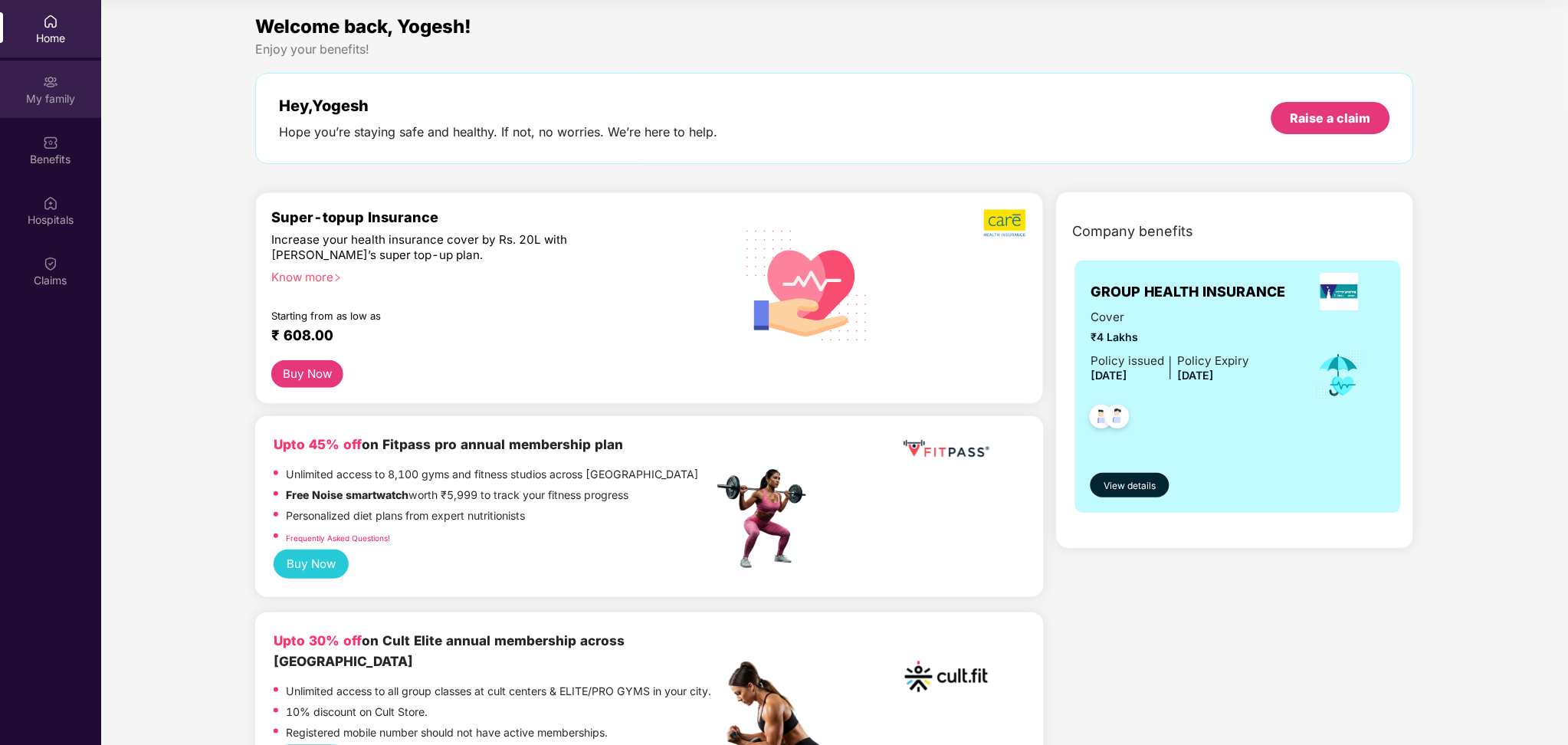
click at [72, 104] on div "My family" at bounding box center [51, 99] width 101 height 16
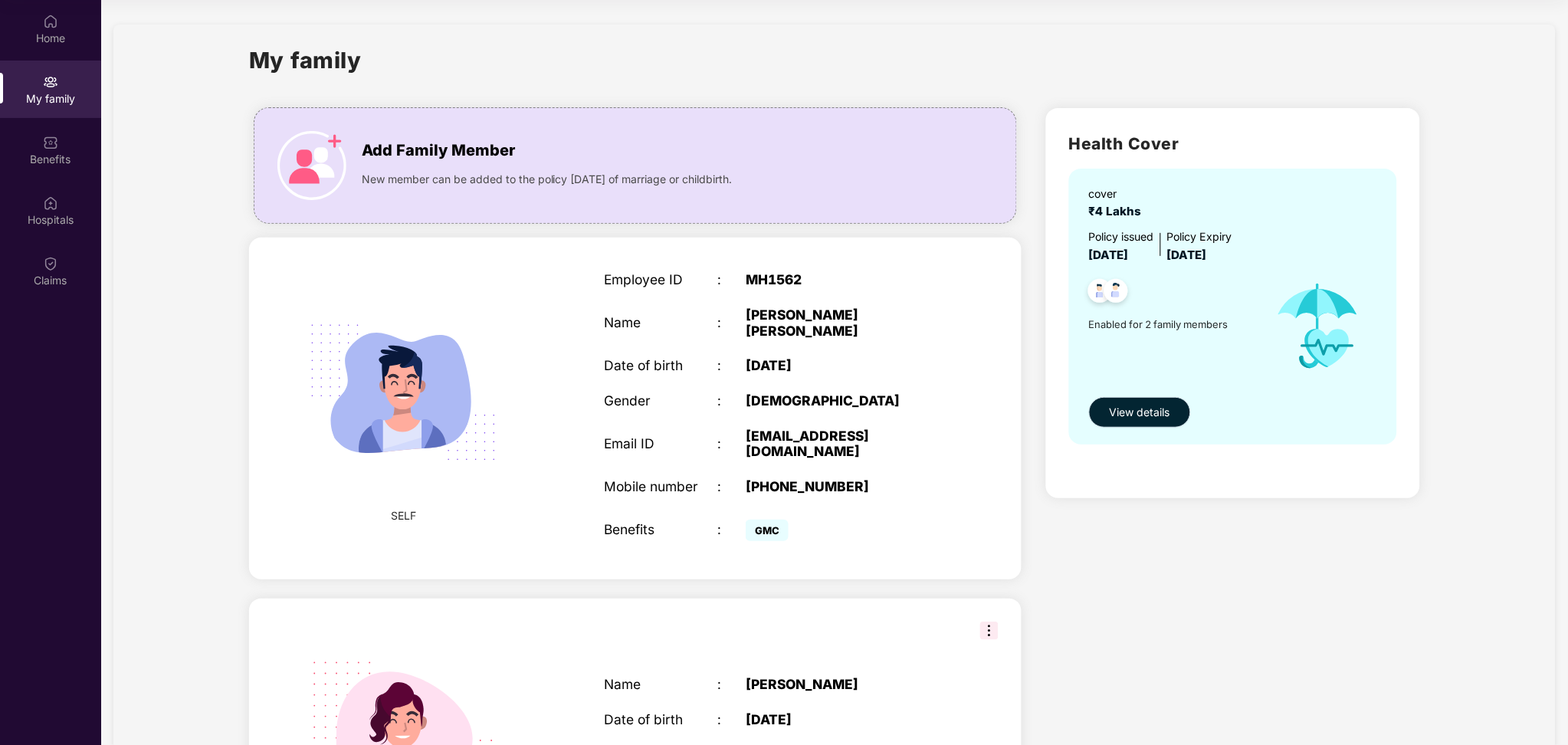
click at [1150, 411] on span "View details" at bounding box center [1141, 412] width 61 height 17
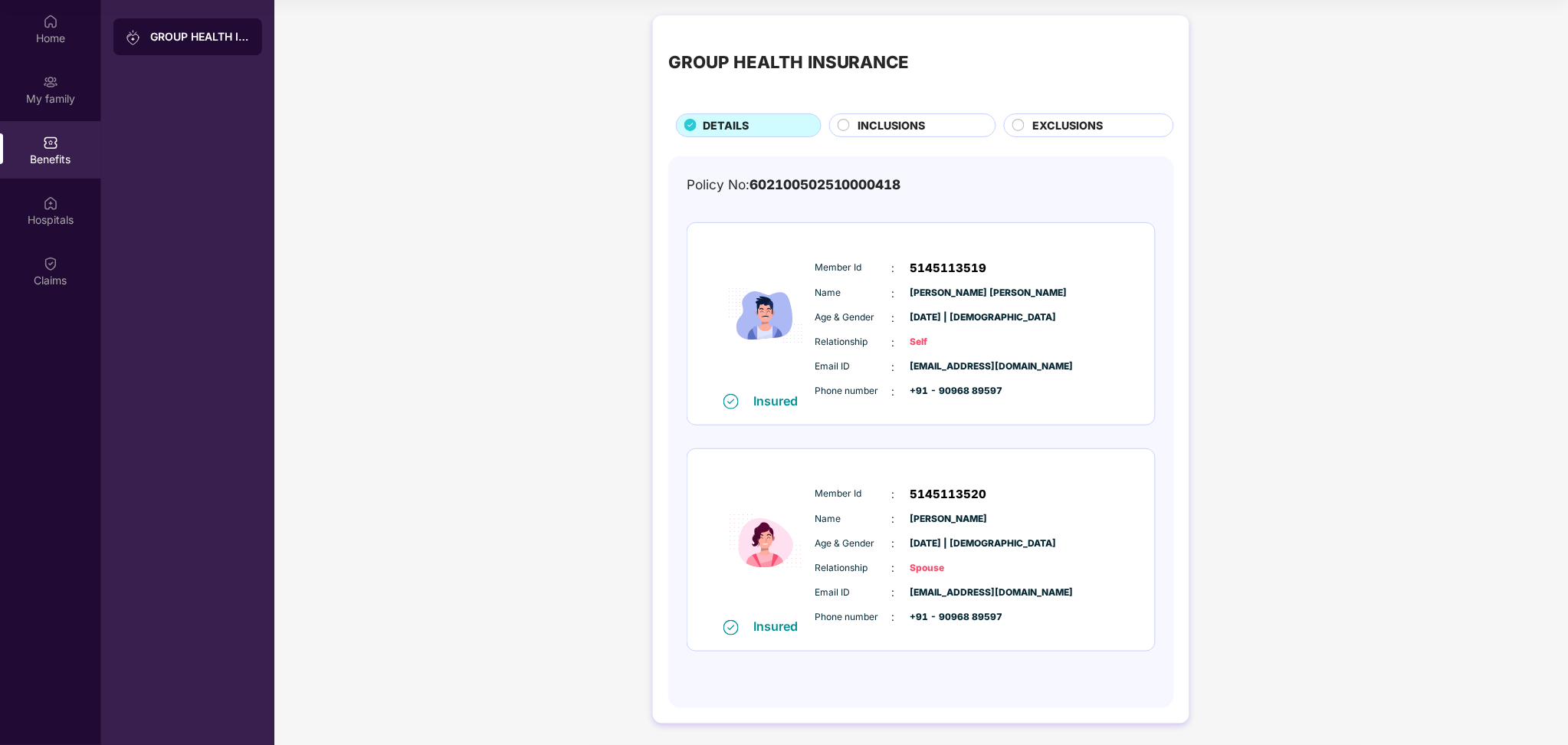
click at [844, 132] on div at bounding box center [844, 127] width 12 height 17
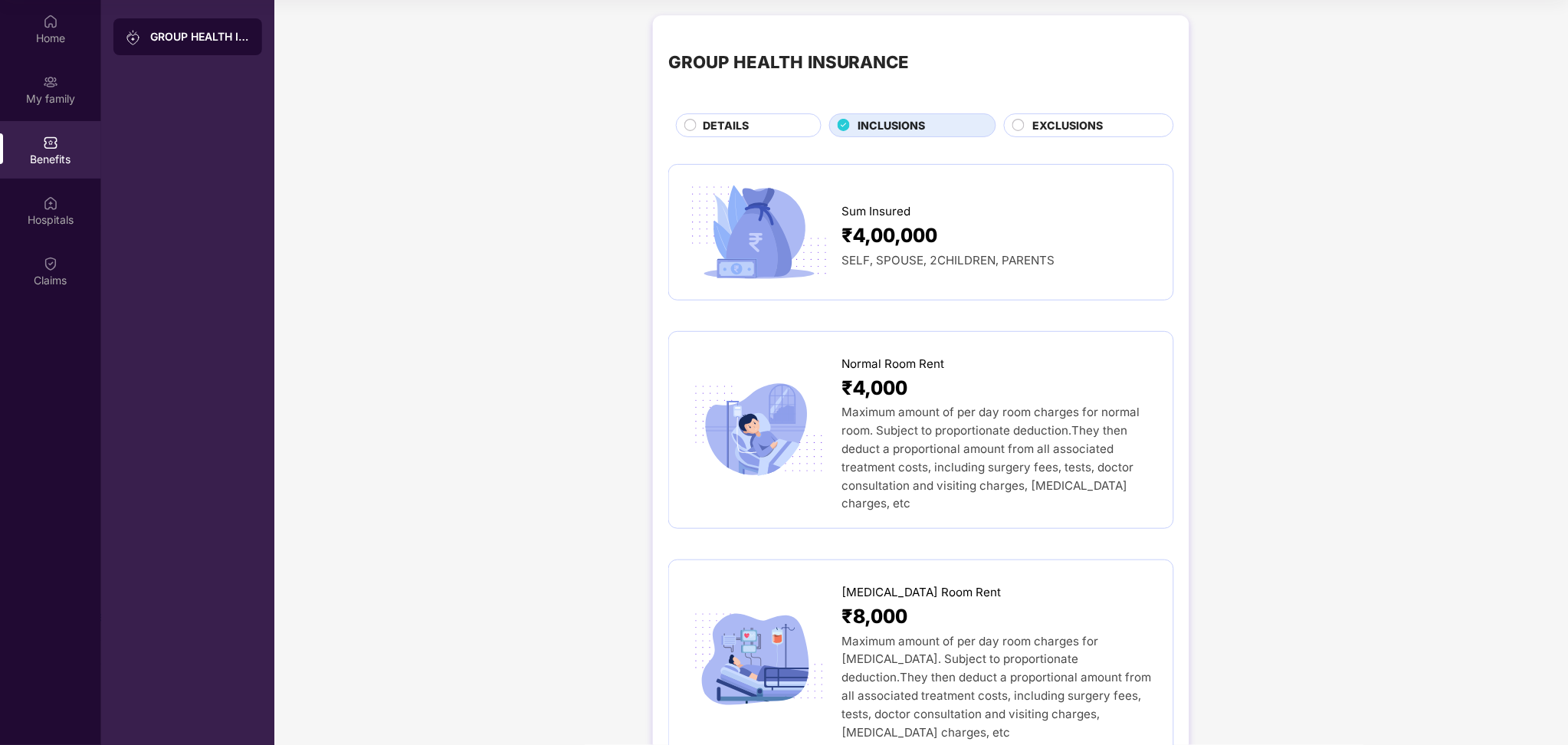
click at [1021, 125] on circle at bounding box center [1019, 124] width 12 height 12
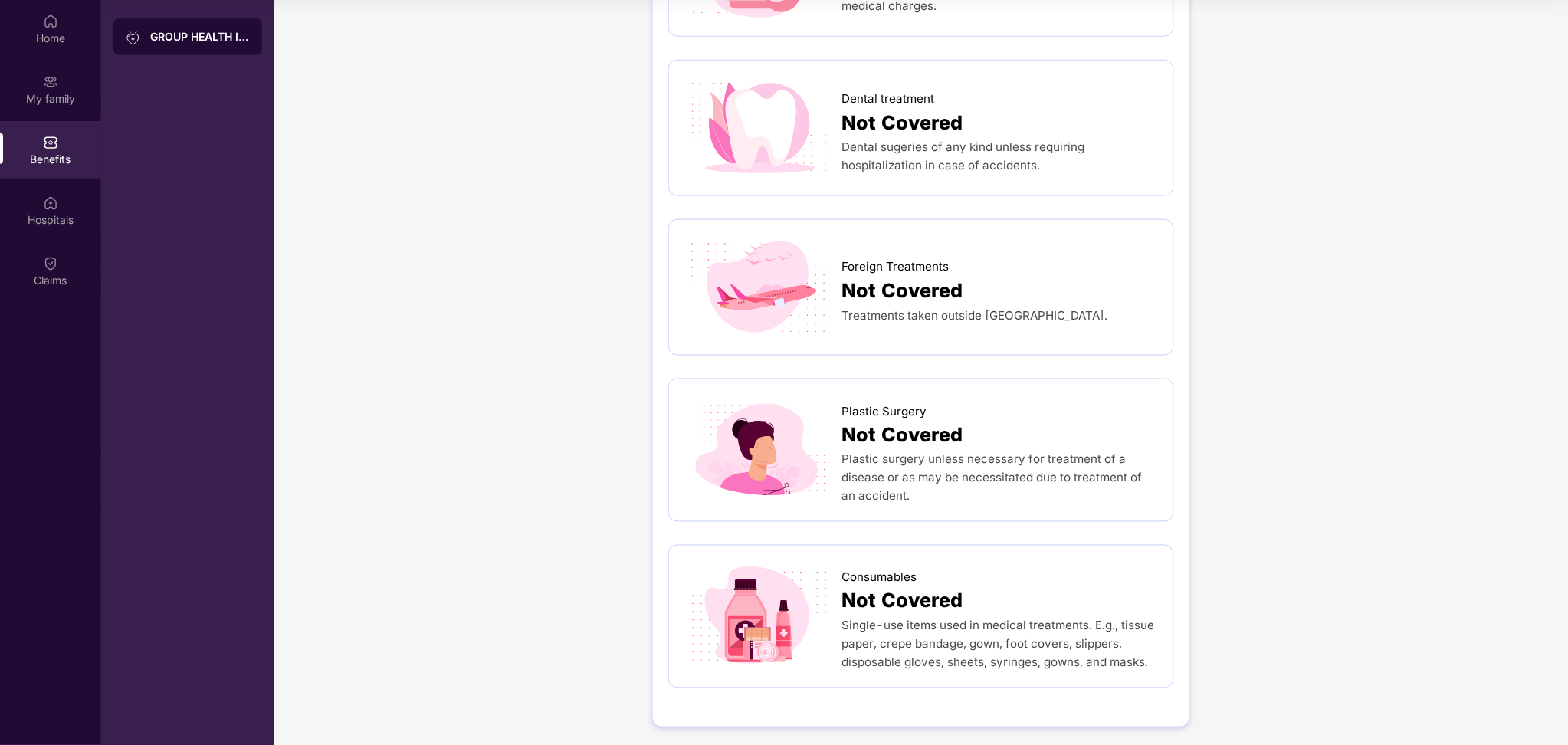
scroll to position [426, 0]
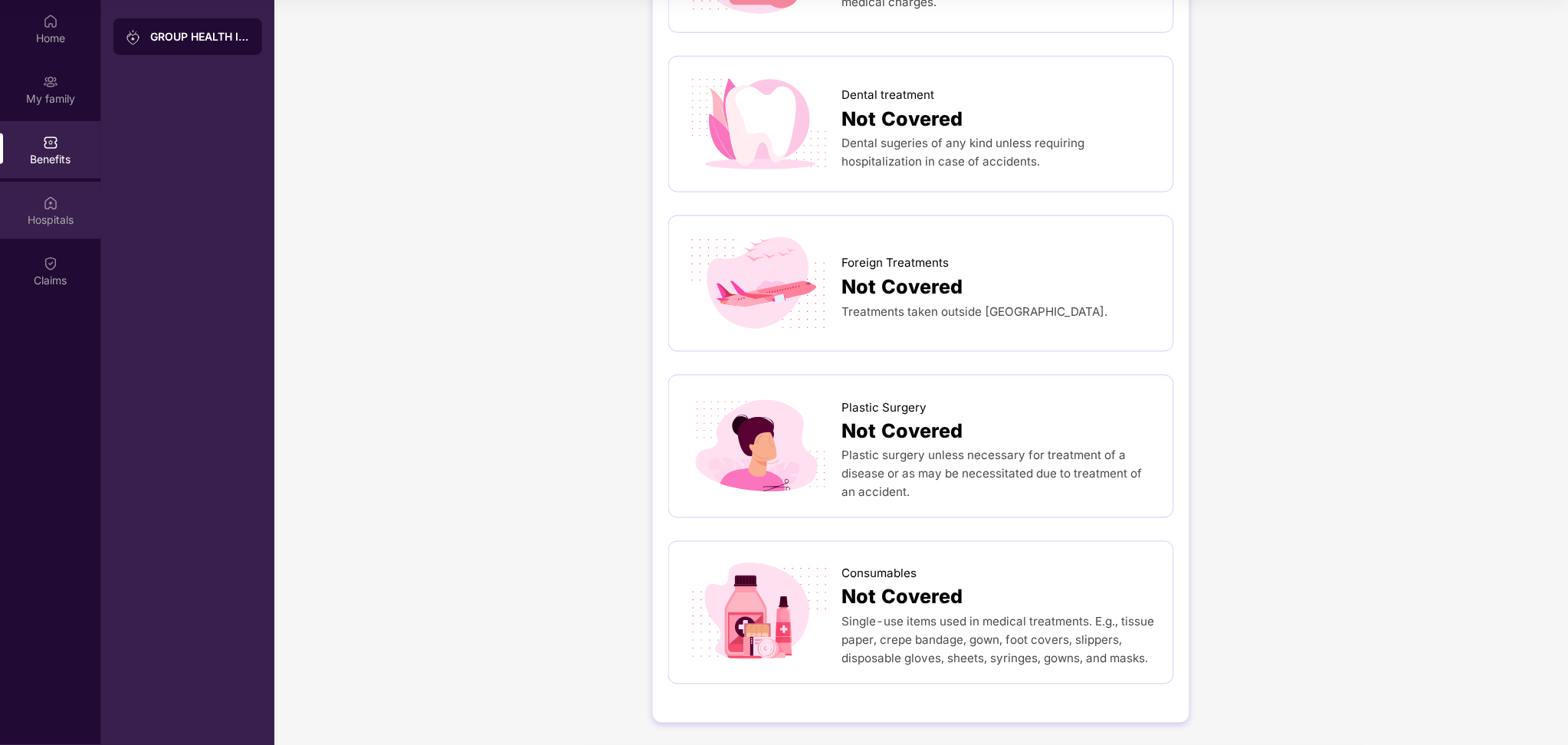
click at [38, 222] on div "Hospitals" at bounding box center [51, 220] width 101 height 16
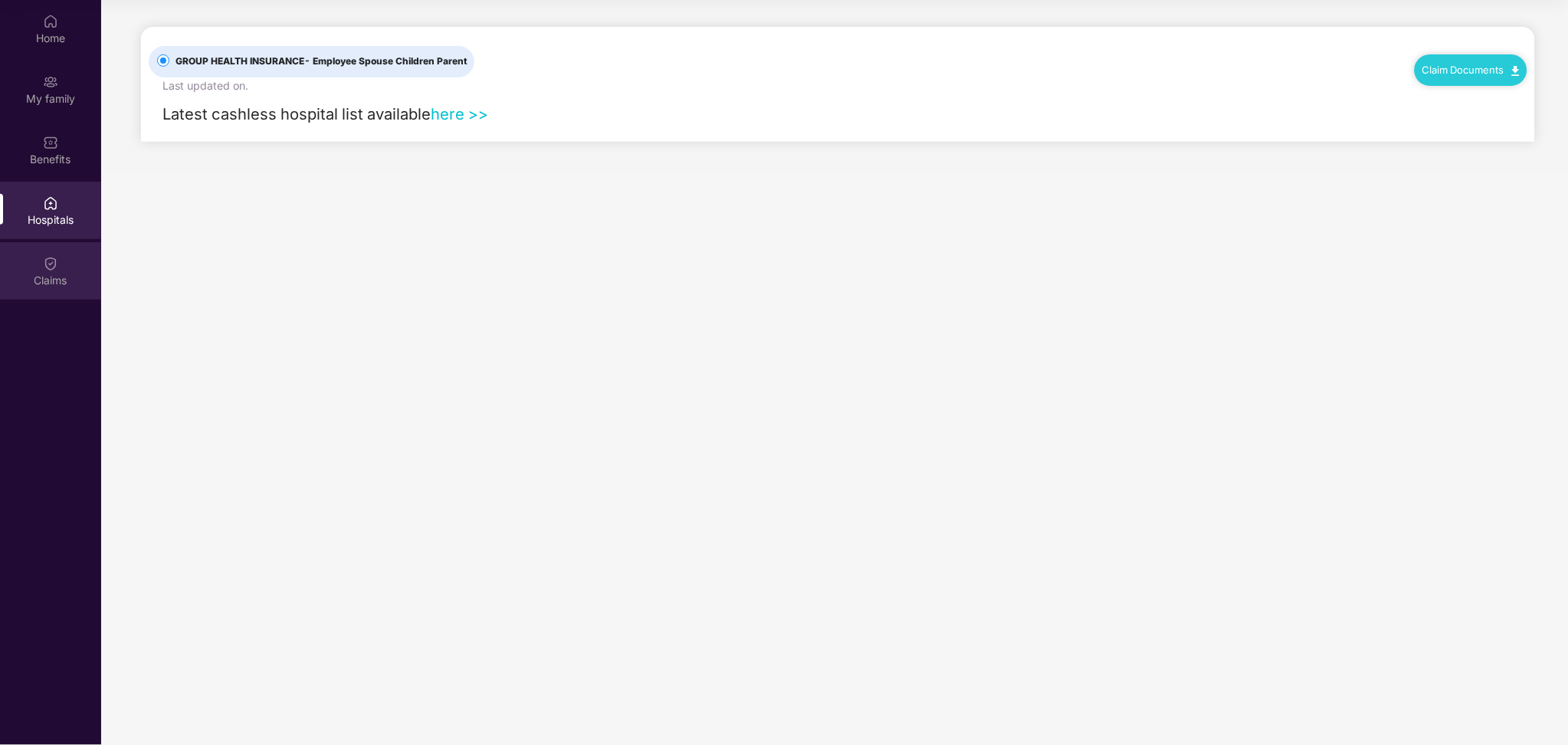
click at [41, 287] on div "Claims" at bounding box center [51, 281] width 101 height 16
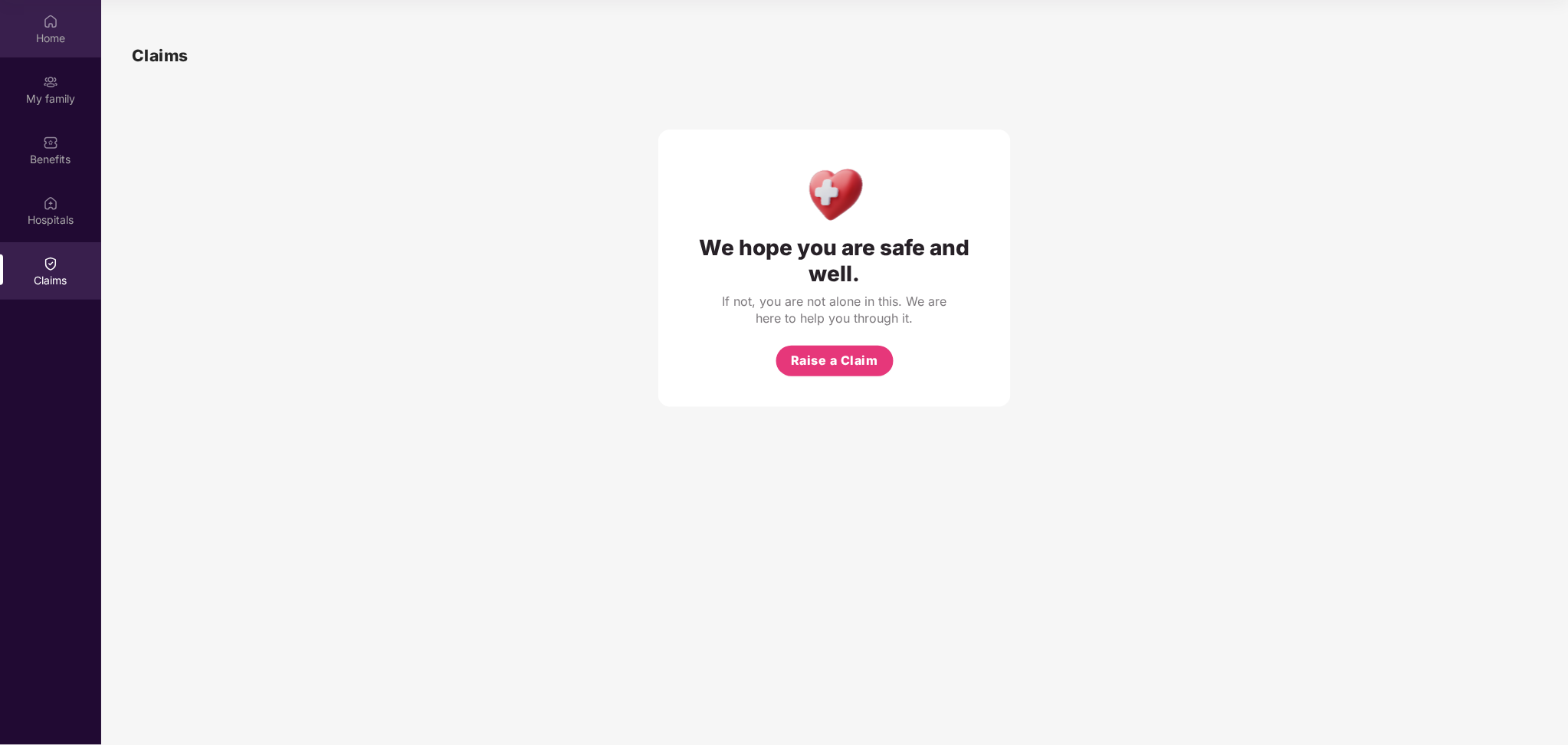
click at [39, 44] on div "Home" at bounding box center [51, 38] width 101 height 16
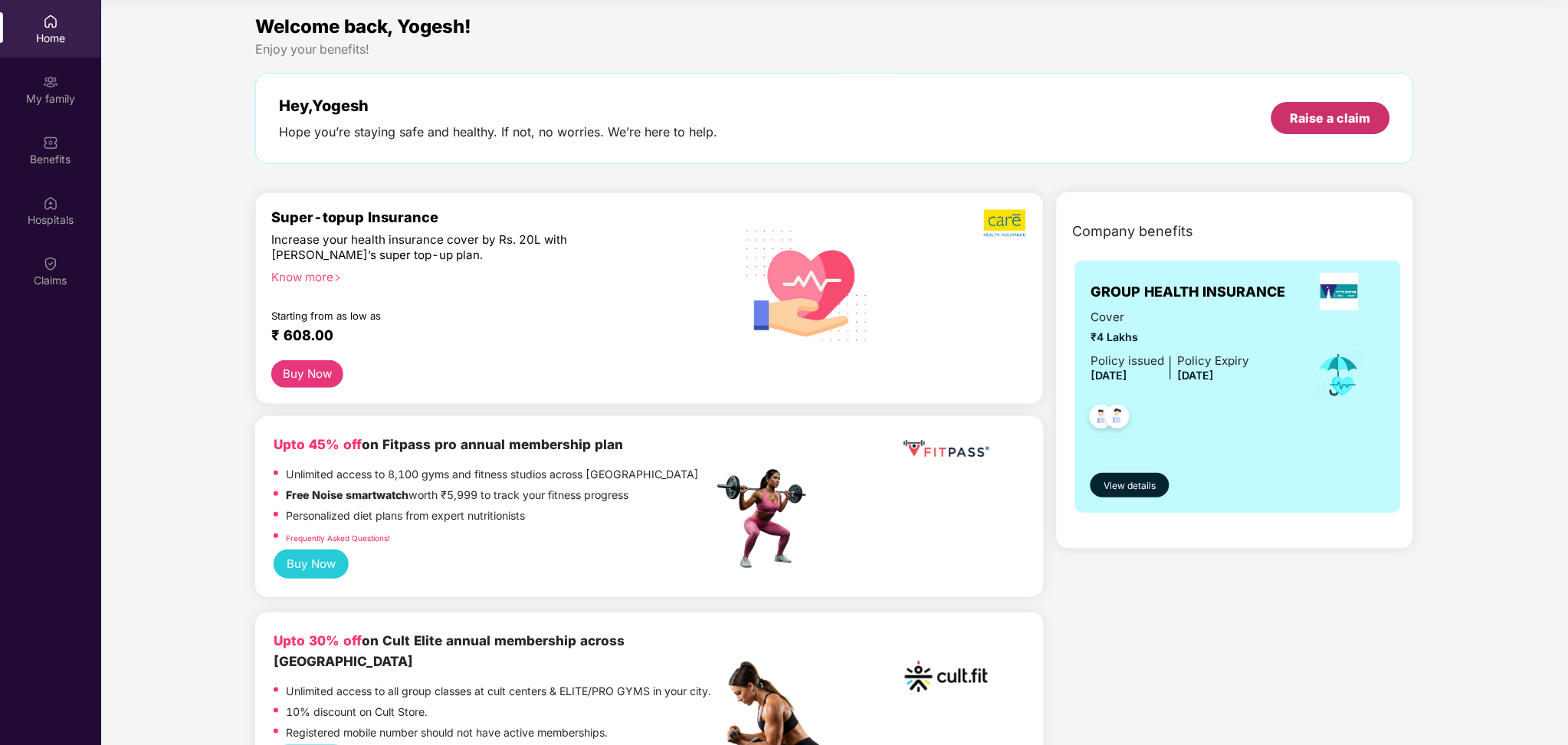
click at [1175, 116] on div "Raise a claim" at bounding box center [1331, 118] width 80 height 17
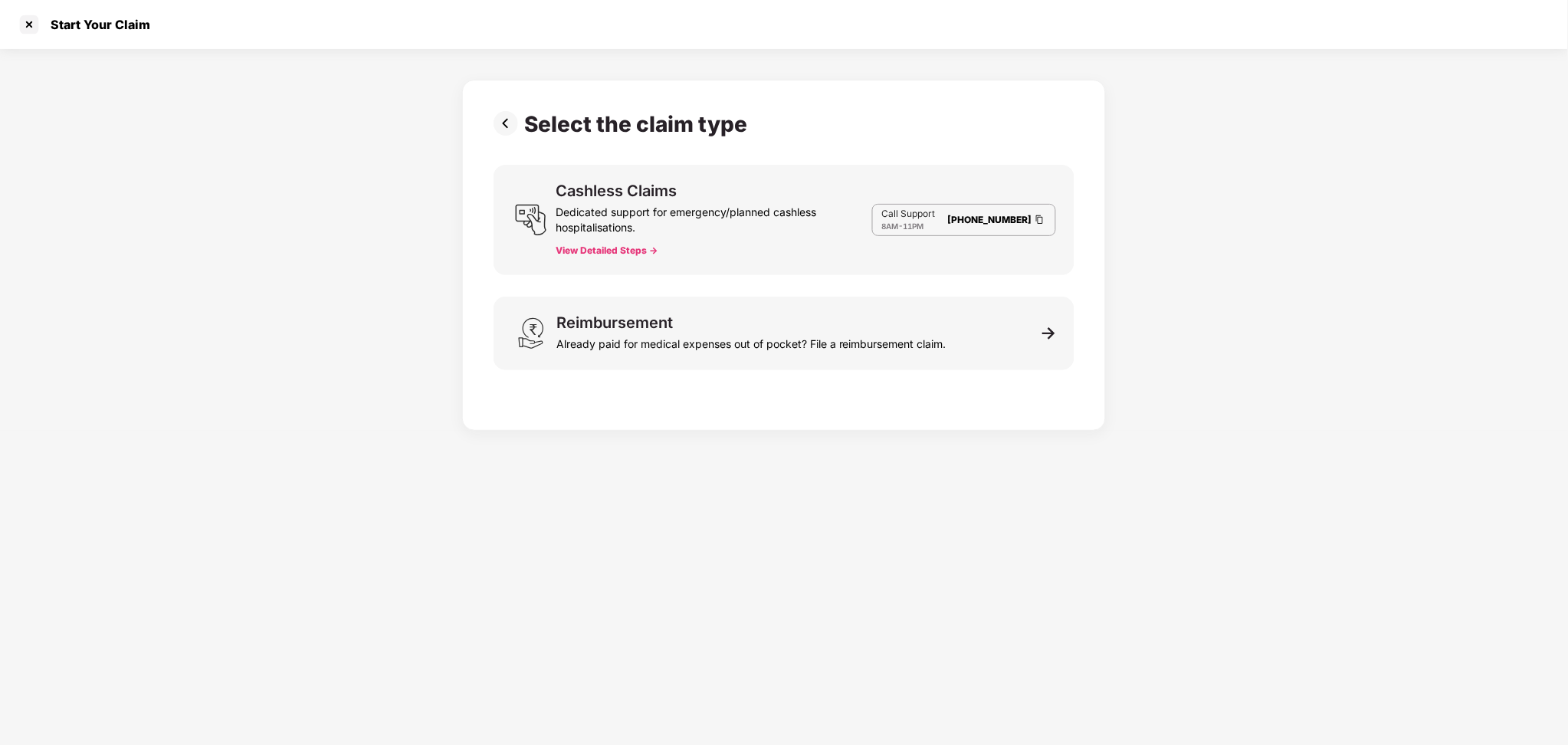
click at [833, 235] on div "Dedicated support for emergency/planned cashless hospitalisations." at bounding box center [714, 217] width 316 height 37
click at [1021, 207] on div "Call Support 8AM - 11PM [PHONE_NUMBER]" at bounding box center [965, 220] width 184 height 32
click at [1039, 220] on img at bounding box center [1040, 219] width 12 height 13
click at [640, 246] on button "View Detailed Steps ->" at bounding box center [607, 251] width 102 height 12
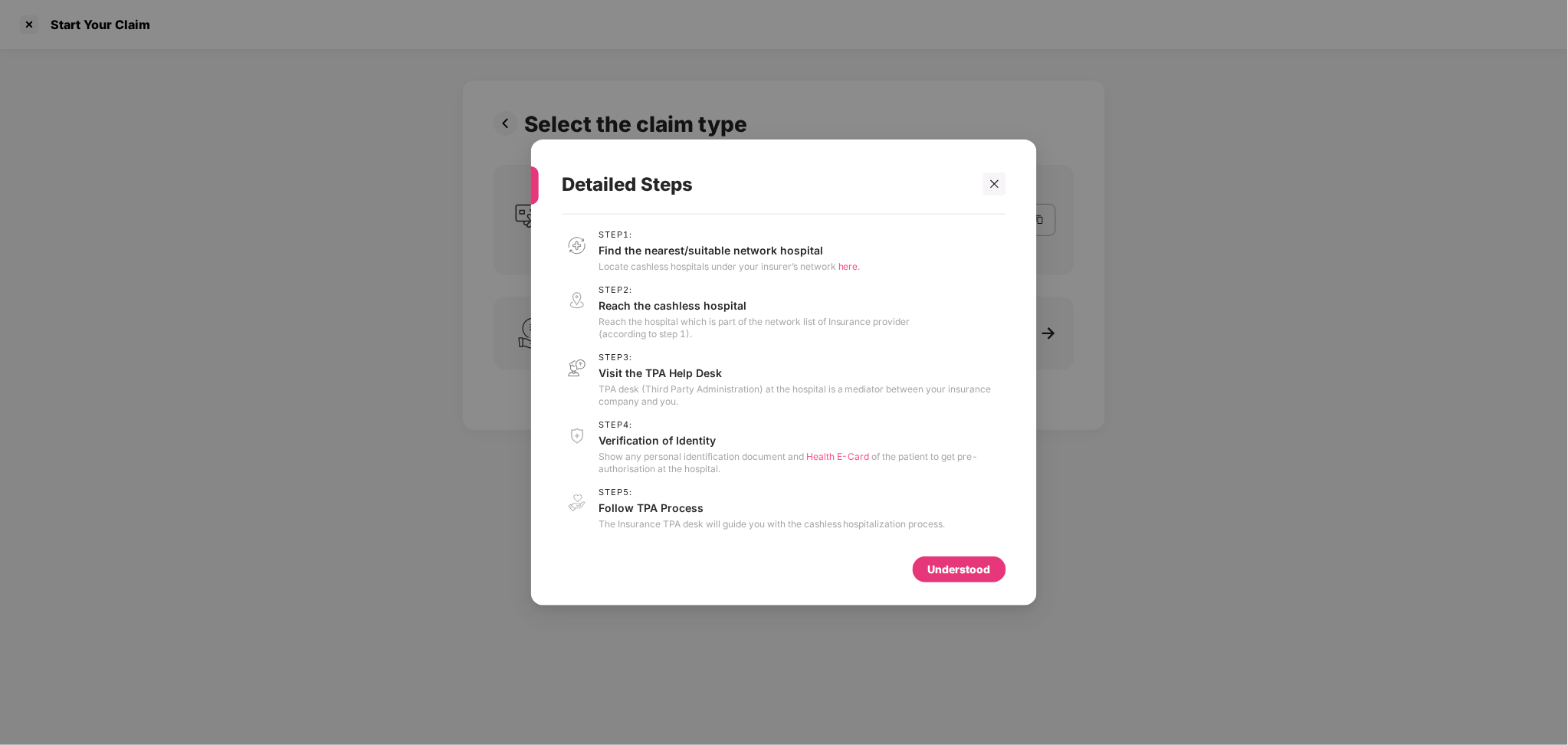
click at [842, 456] on span "Health E-Card" at bounding box center [838, 456] width 64 height 12
click at [999, 184] on icon "close" at bounding box center [995, 184] width 11 height 11
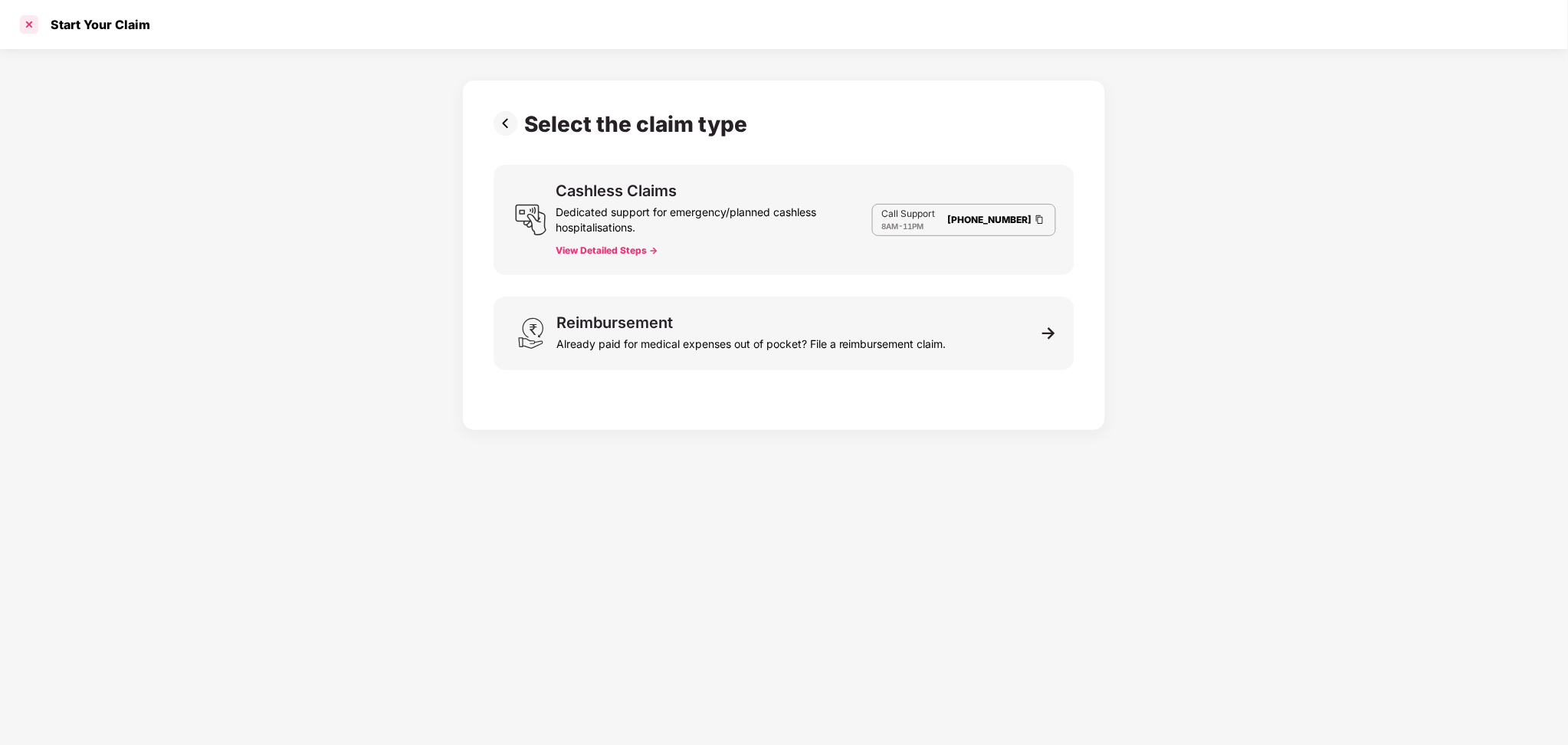
click at [27, 26] on div at bounding box center [29, 24] width 24 height 24
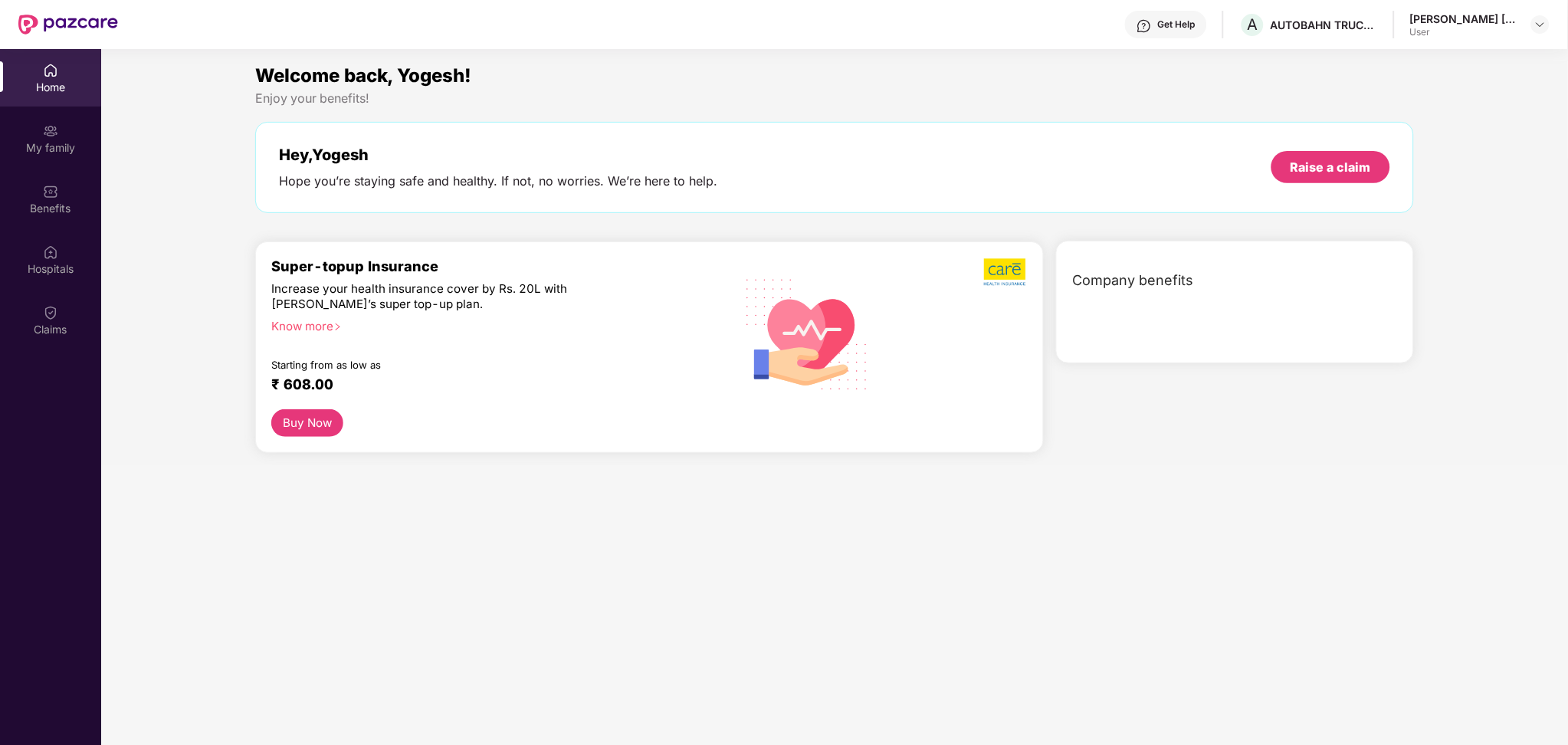
scroll to position [86, 0]
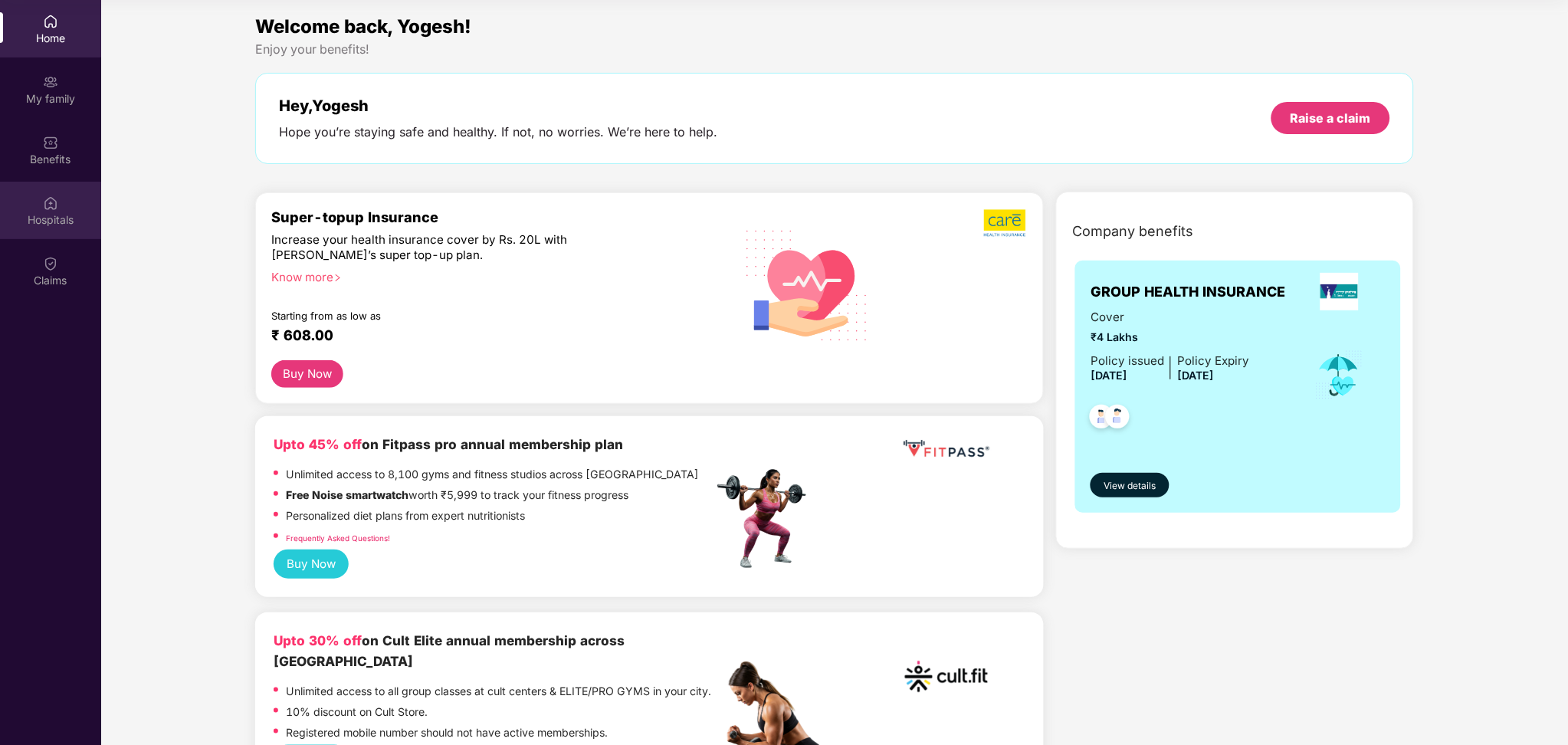
click at [67, 215] on div "Hospitals" at bounding box center [51, 220] width 101 height 16
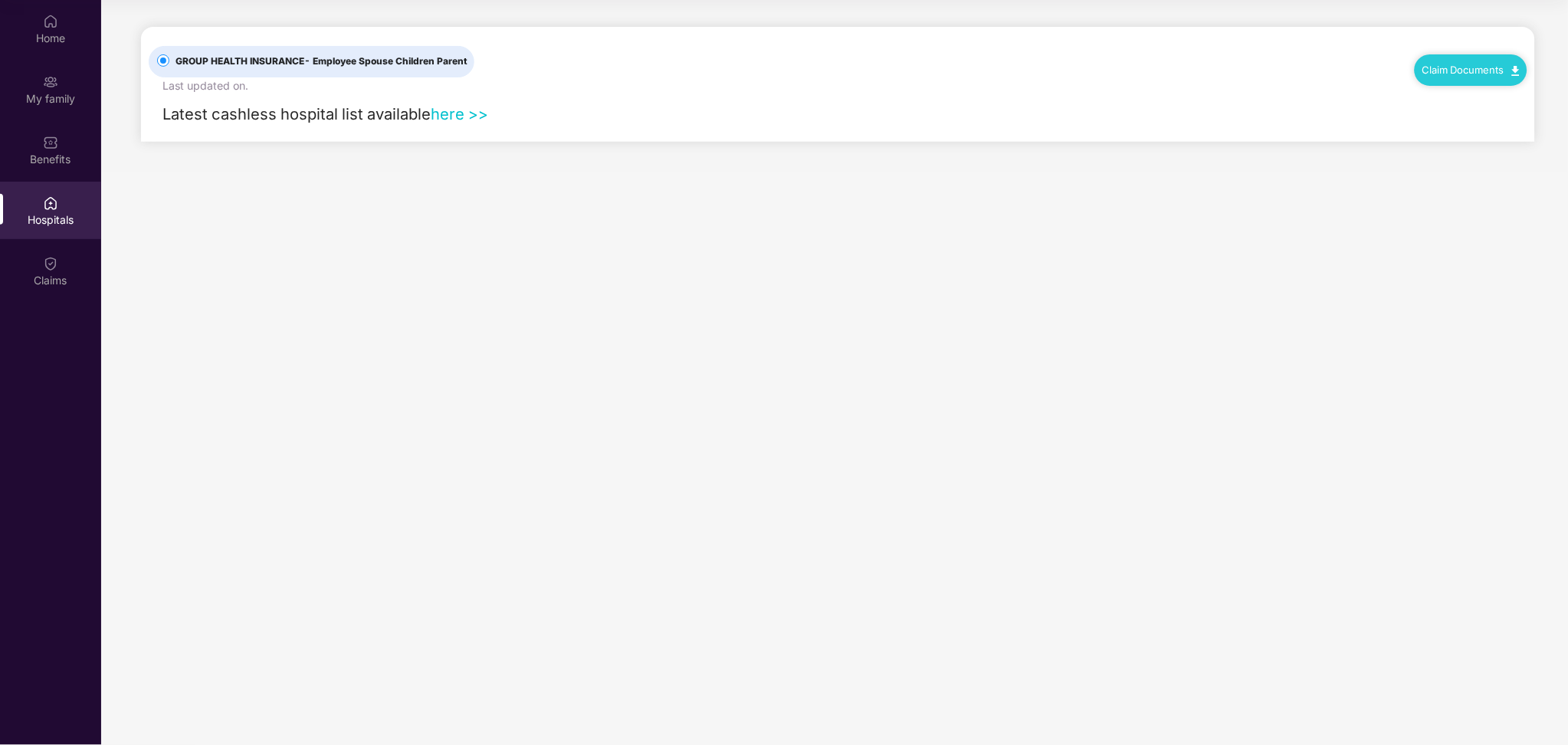
click at [451, 113] on link "here >>" at bounding box center [460, 114] width 58 height 19
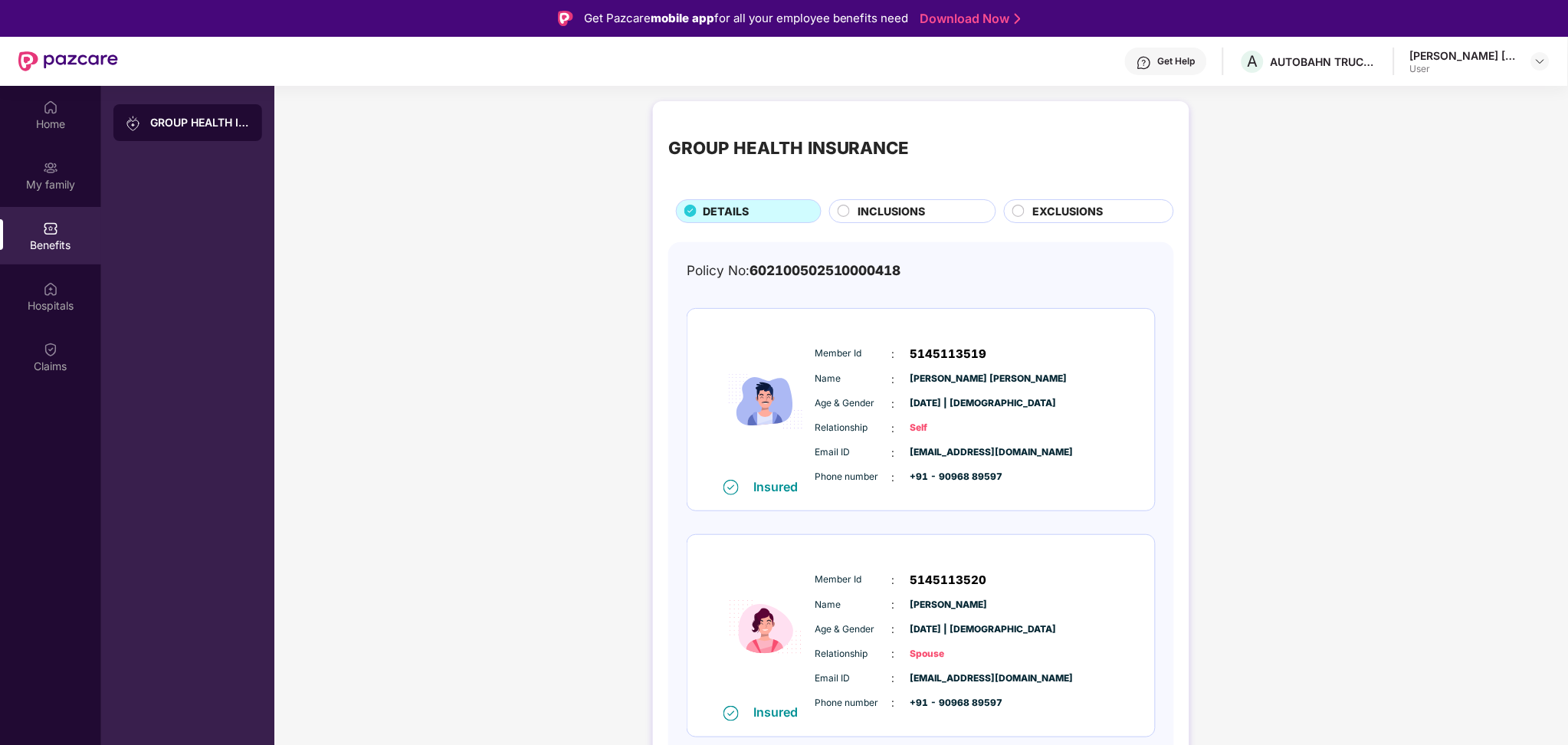
scroll to position [1, 0]
click at [1288, 92] on div "AUTOBAHN TRUCKING" at bounding box center [1303, 90] width 125 height 24
click at [1264, 64] on span "A" at bounding box center [1253, 62] width 27 height 26
click at [1247, 57] on span "A" at bounding box center [1253, 62] width 27 height 26
click at [57, 281] on img at bounding box center [51, 289] width 16 height 16
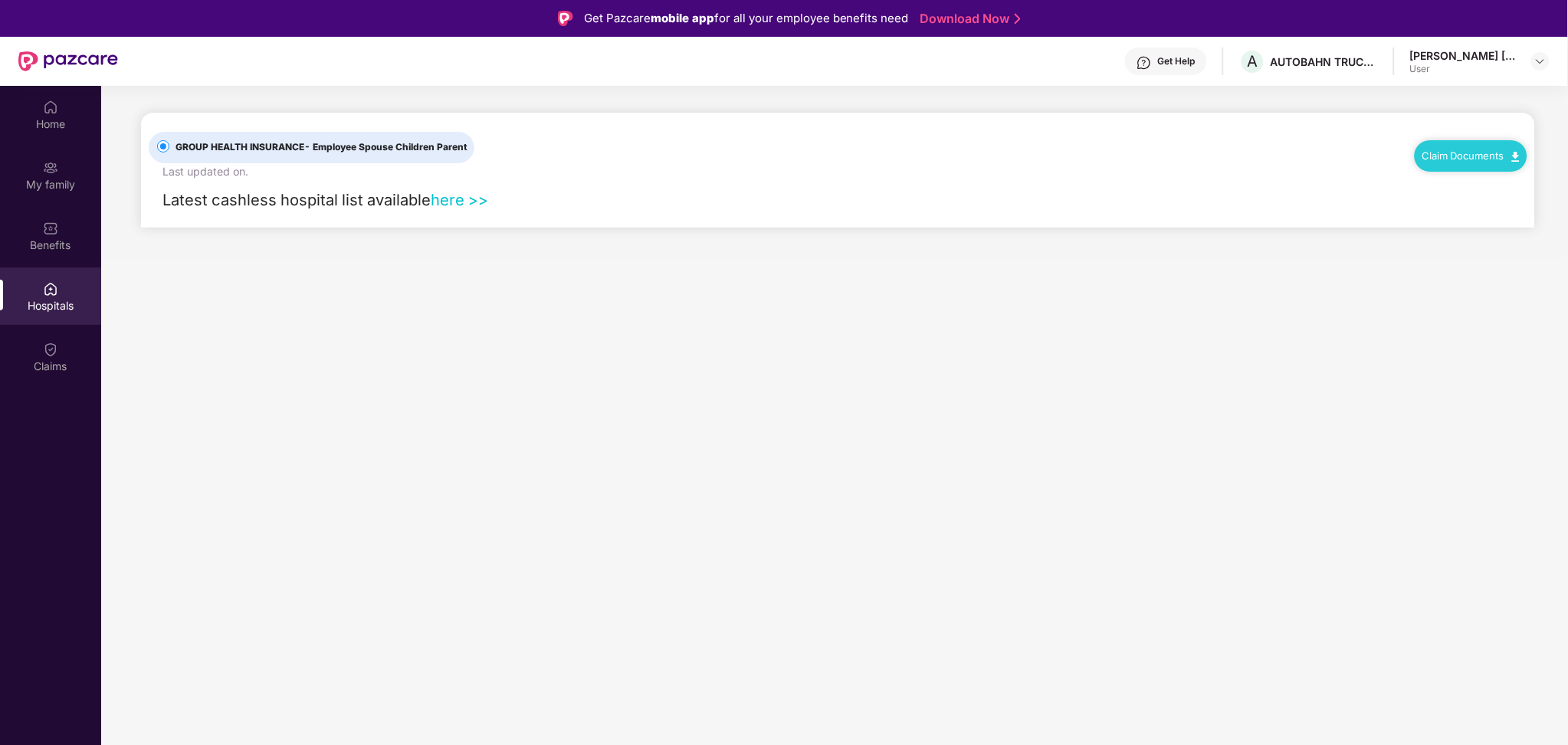
scroll to position [0, 0]
click at [442, 201] on link "here >>" at bounding box center [460, 199] width 58 height 19
